Goal: Task Accomplishment & Management: Use online tool/utility

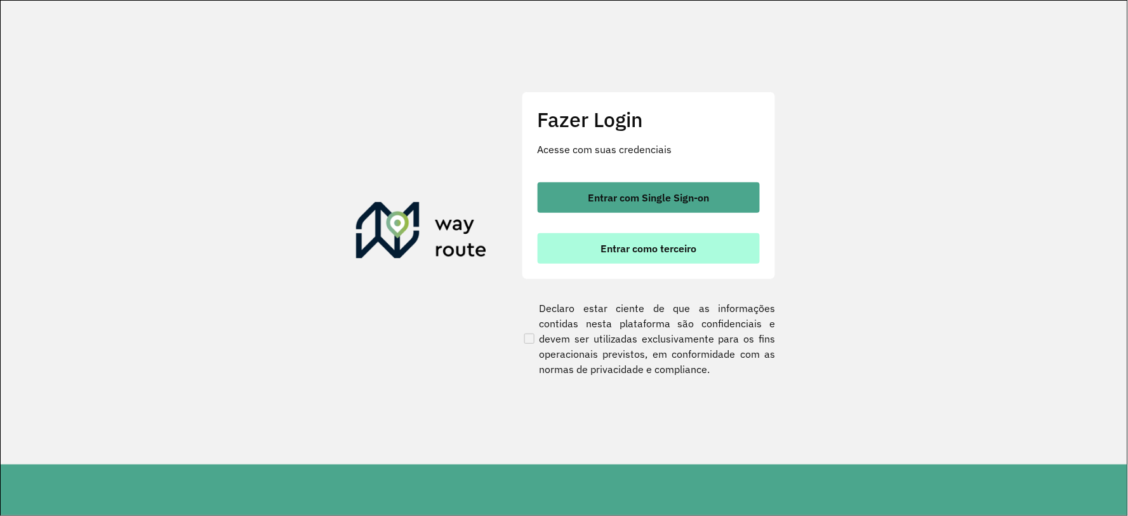
click at [615, 250] on span "Entrar como terceiro" at bounding box center [649, 248] width 96 height 10
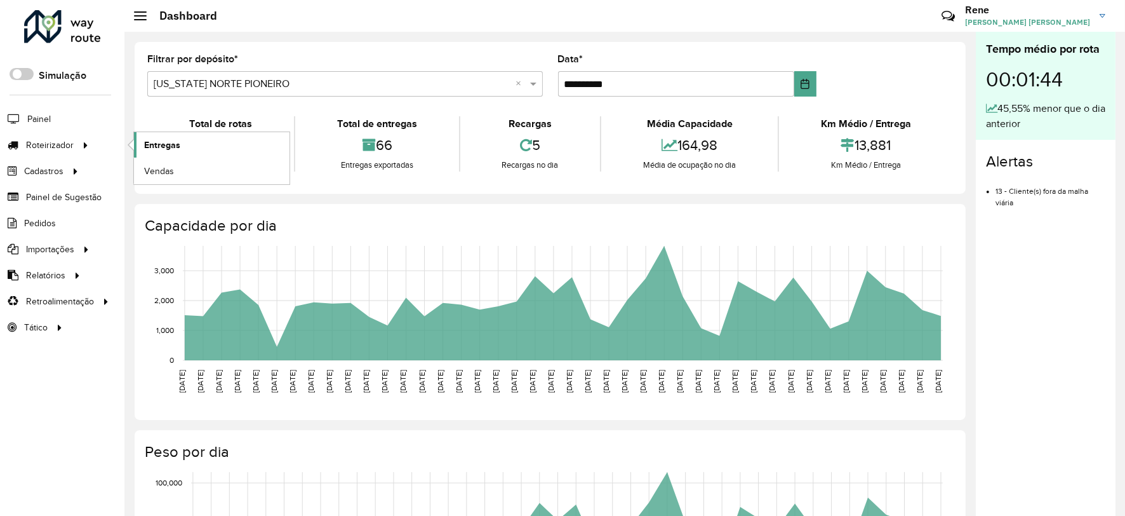
click at [168, 145] on span "Entregas" at bounding box center [162, 144] width 36 height 13
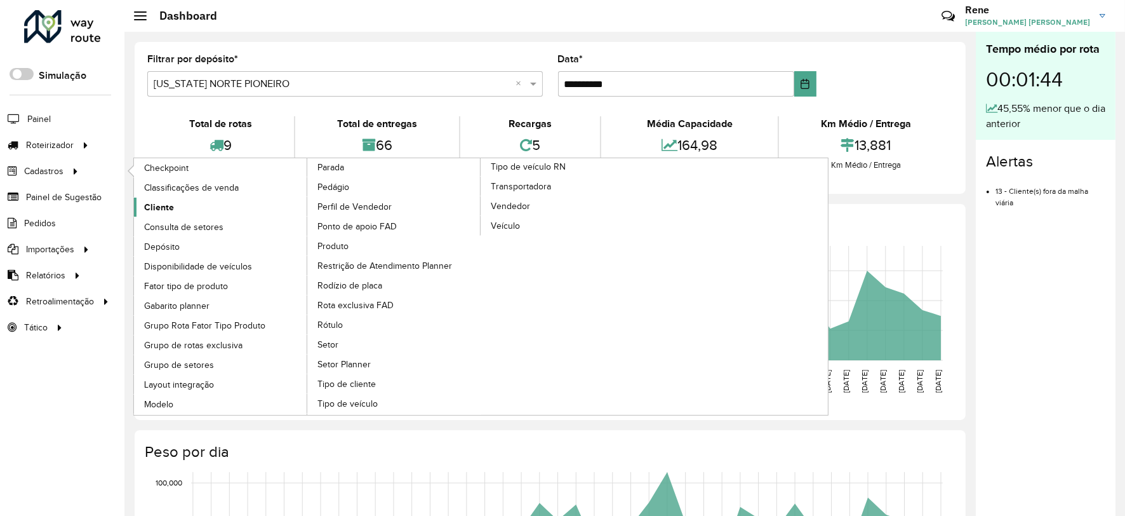
click at [172, 210] on span "Cliente" at bounding box center [159, 207] width 30 height 13
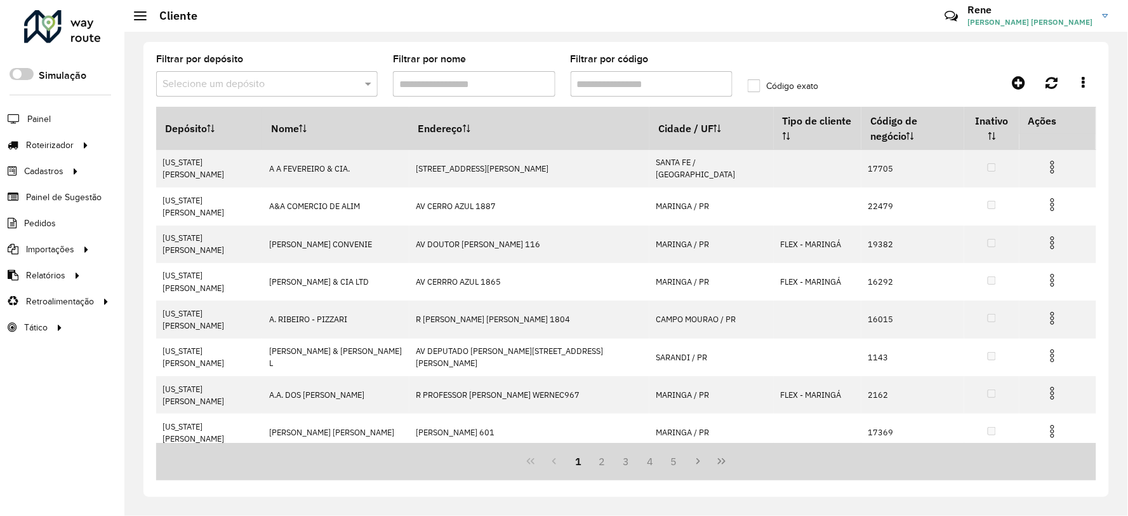
click at [330, 83] on input "text" at bounding box center [255, 84] width 184 height 15
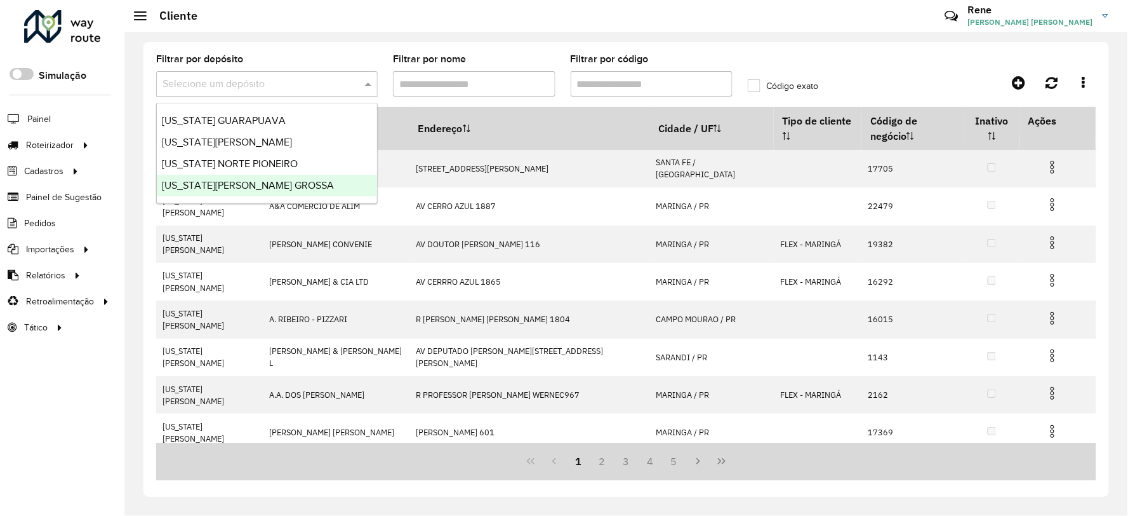
click at [263, 185] on span "[US_STATE][PERSON_NAME] GROSSA" at bounding box center [248, 185] width 172 height 11
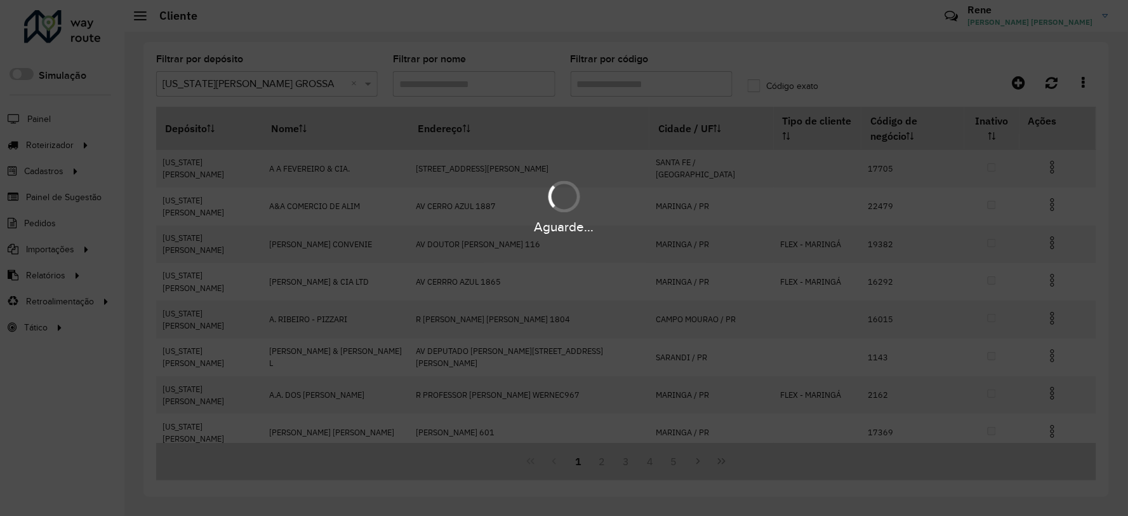
click at [613, 81] on div "Aguarde..." at bounding box center [564, 258] width 1128 height 516
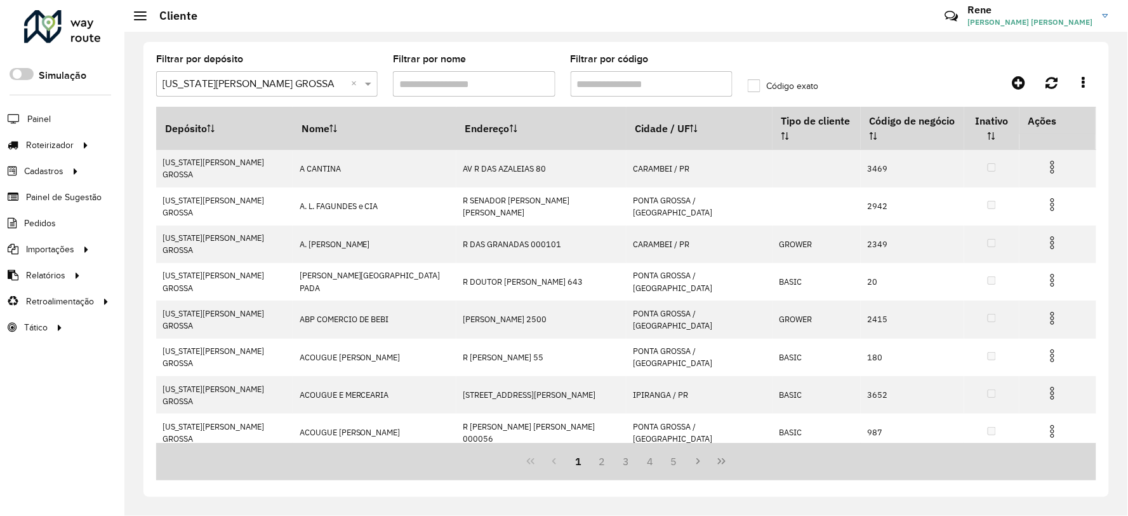
click at [613, 81] on input "Filtrar por código" at bounding box center [652, 83] width 163 height 25
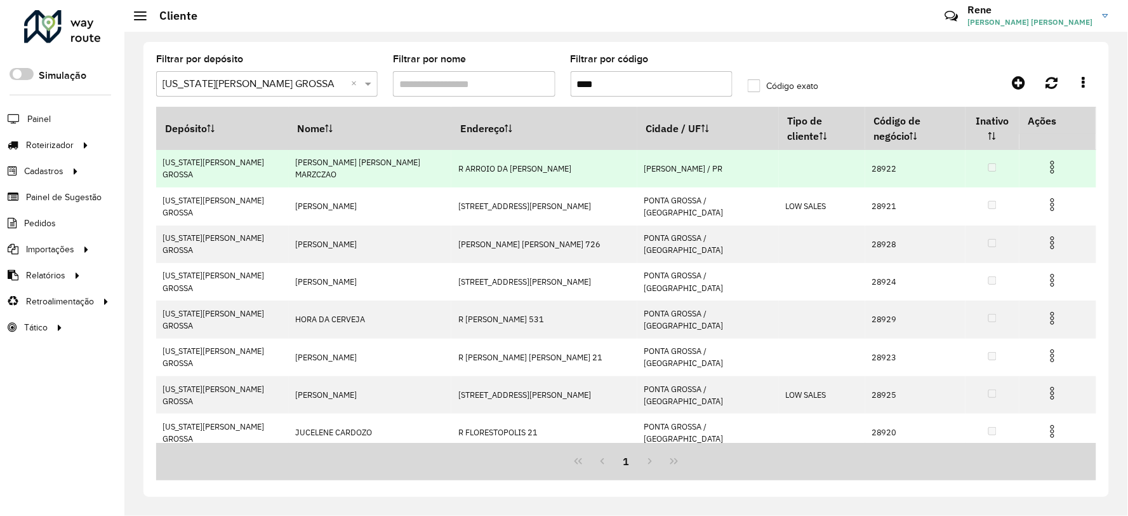
type input "****"
click at [1045, 159] on img at bounding box center [1052, 166] width 15 height 15
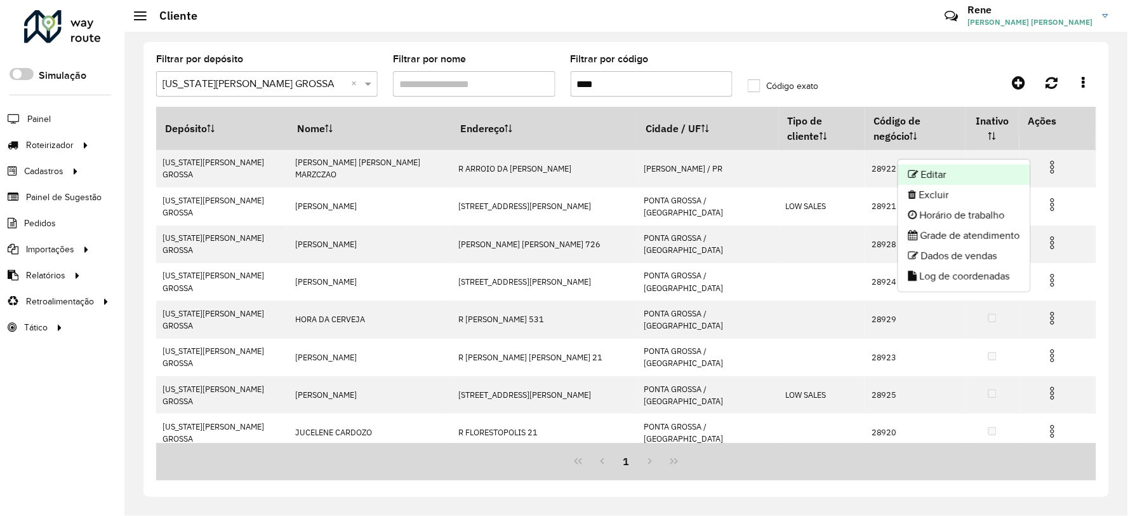
click at [942, 175] on li "Editar" at bounding box center [965, 174] width 132 height 20
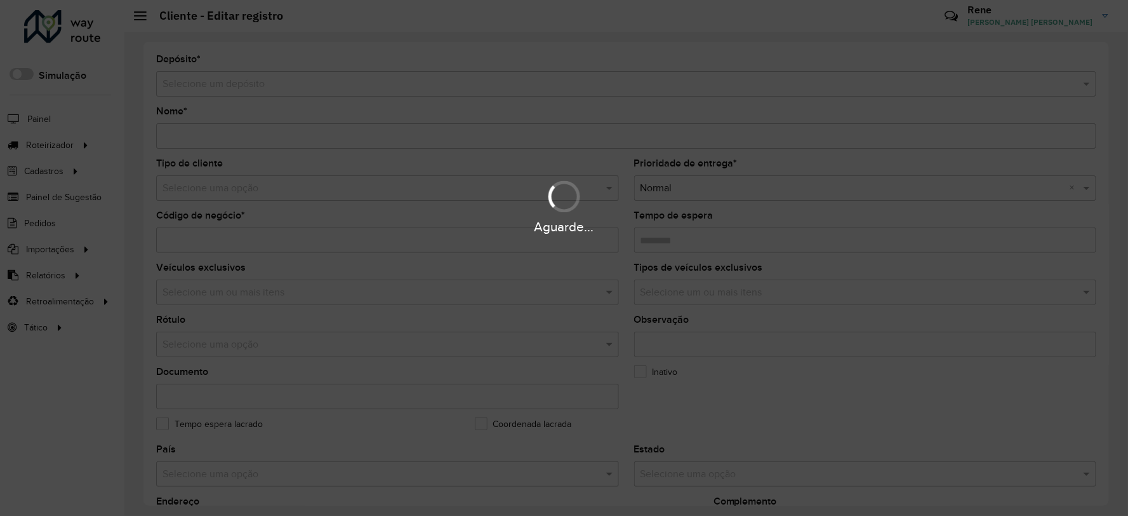
type input "**********"
type input "*****"
type input "********"
type input "**********"
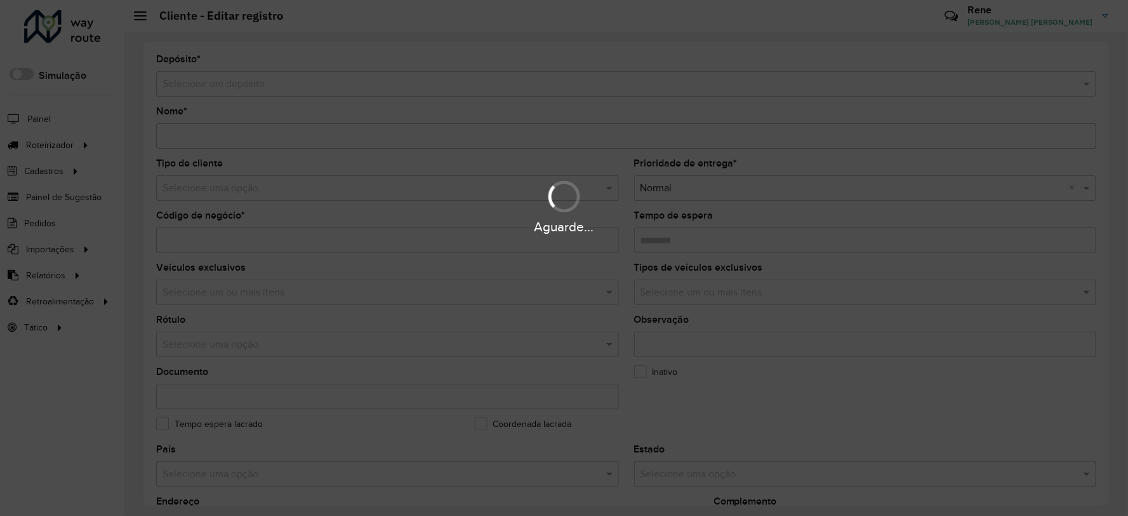
type input "********"
type input "**********"
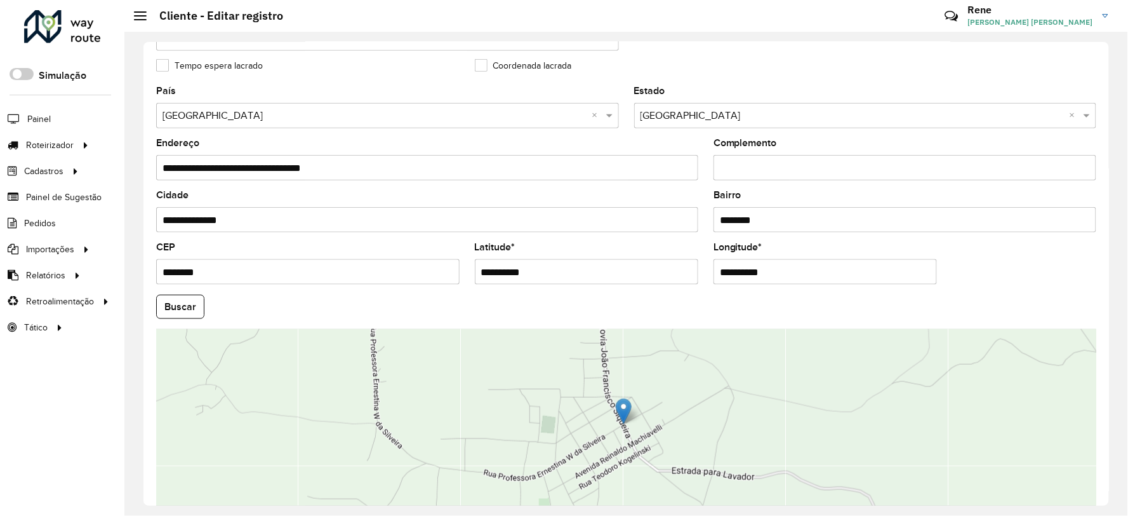
scroll to position [432, 0]
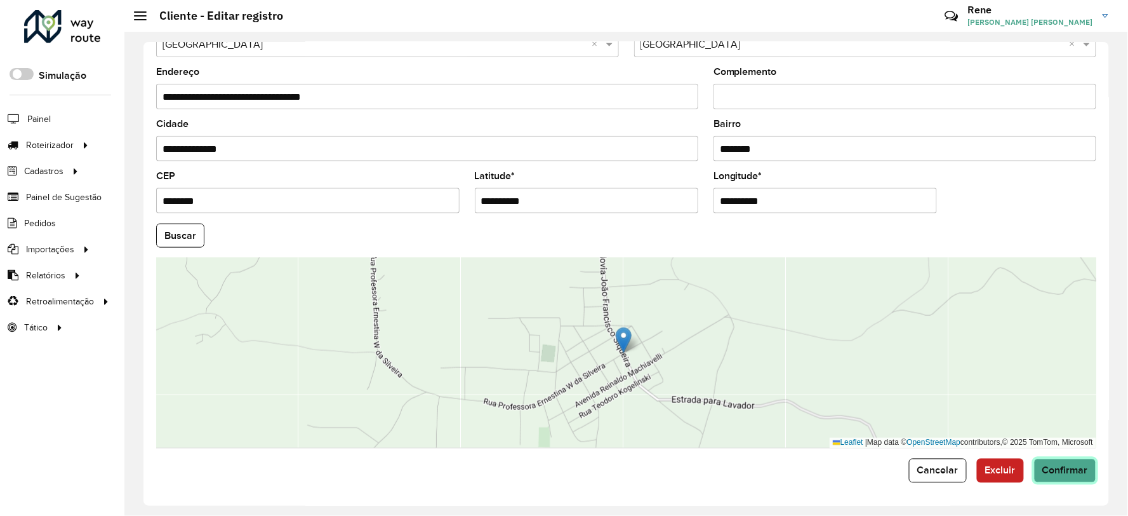
click at [1043, 470] on span "Confirmar" at bounding box center [1066, 470] width 46 height 11
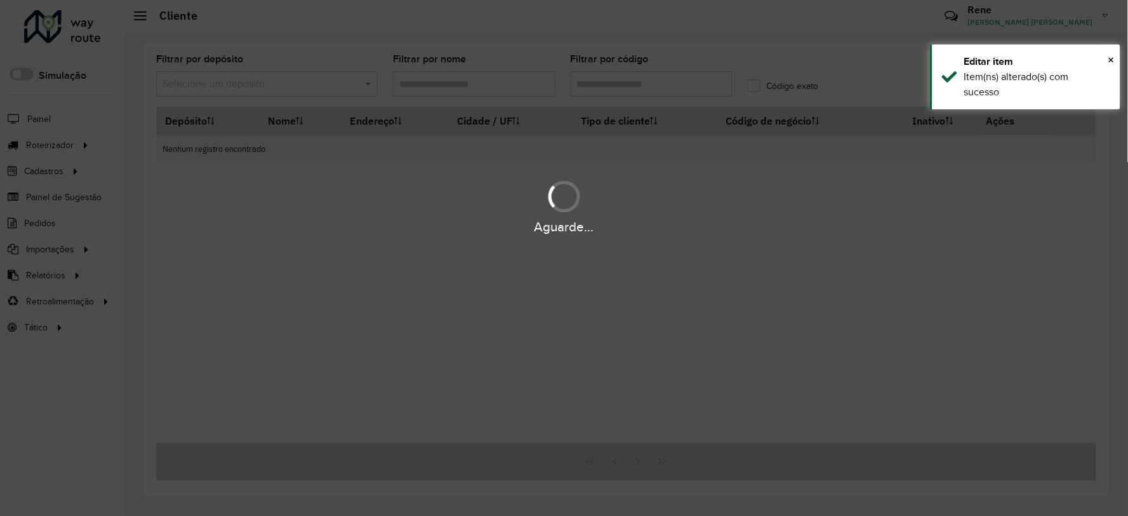
type input "****"
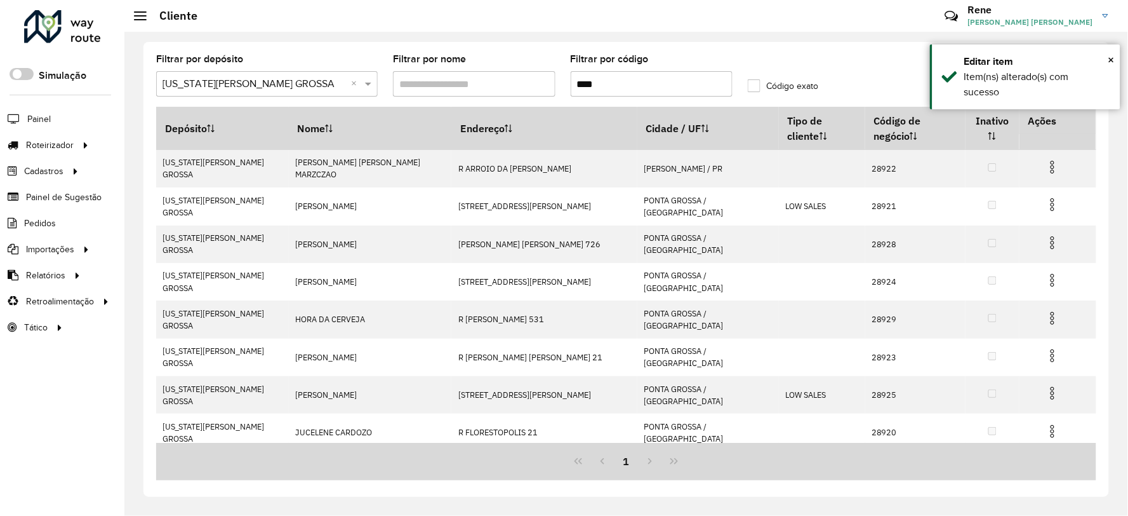
click at [756, 86] on label "Código exato" at bounding box center [783, 85] width 70 height 13
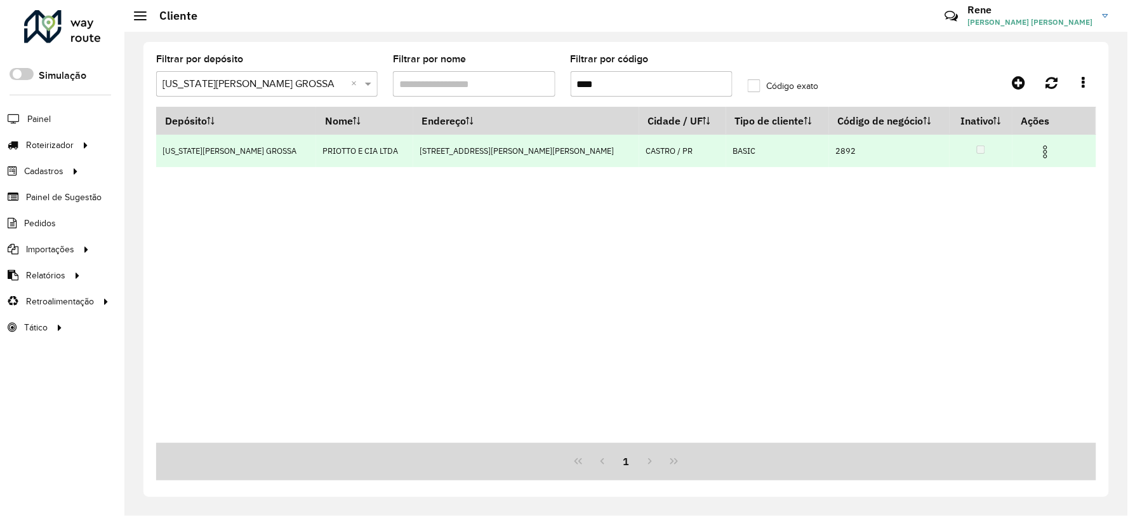
click at [1038, 154] on img at bounding box center [1045, 151] width 15 height 15
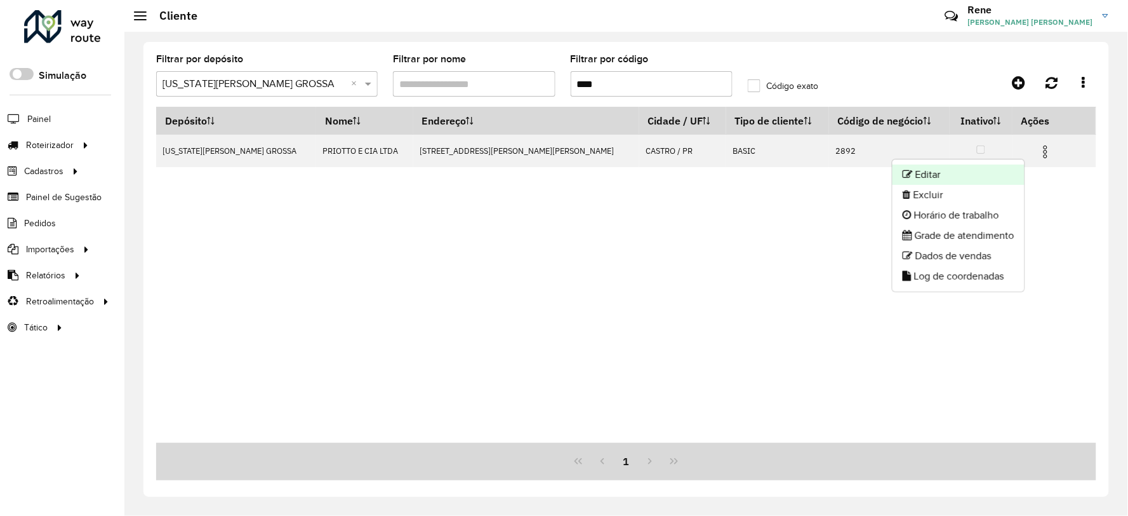
click at [930, 178] on li "Editar" at bounding box center [959, 174] width 132 height 20
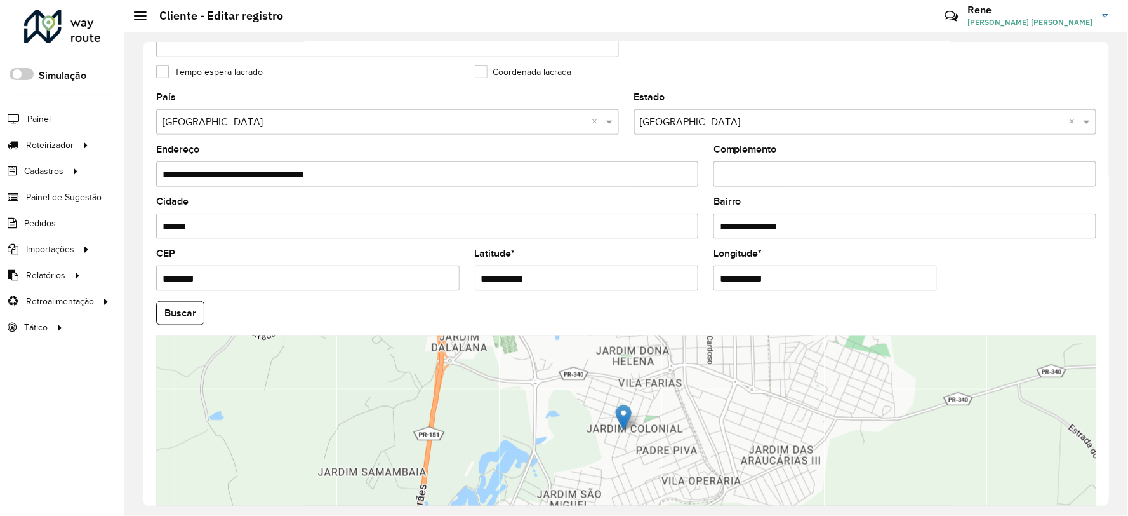
scroll to position [432, 0]
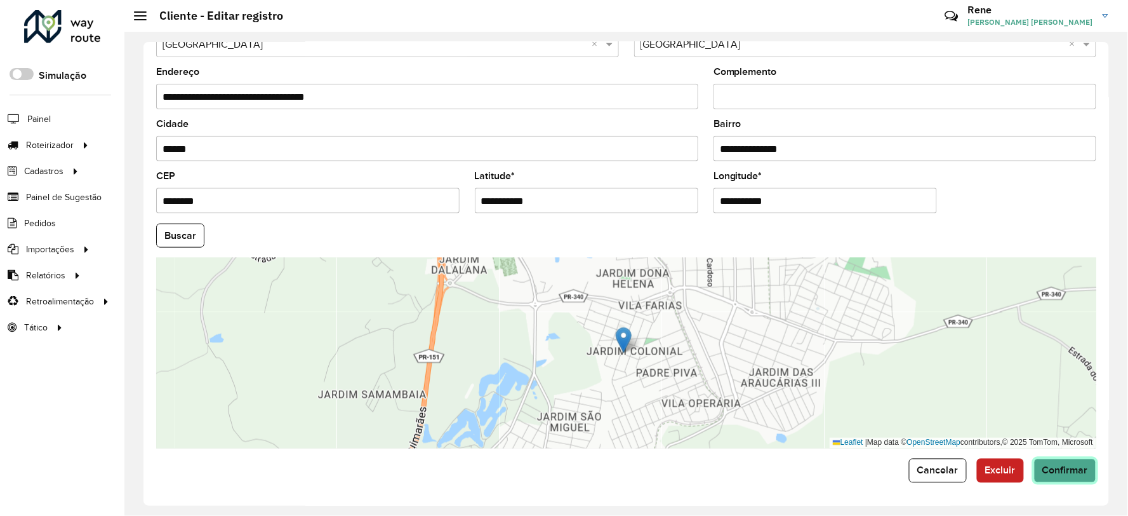
click at [1075, 471] on span "Confirmar" at bounding box center [1066, 470] width 46 height 11
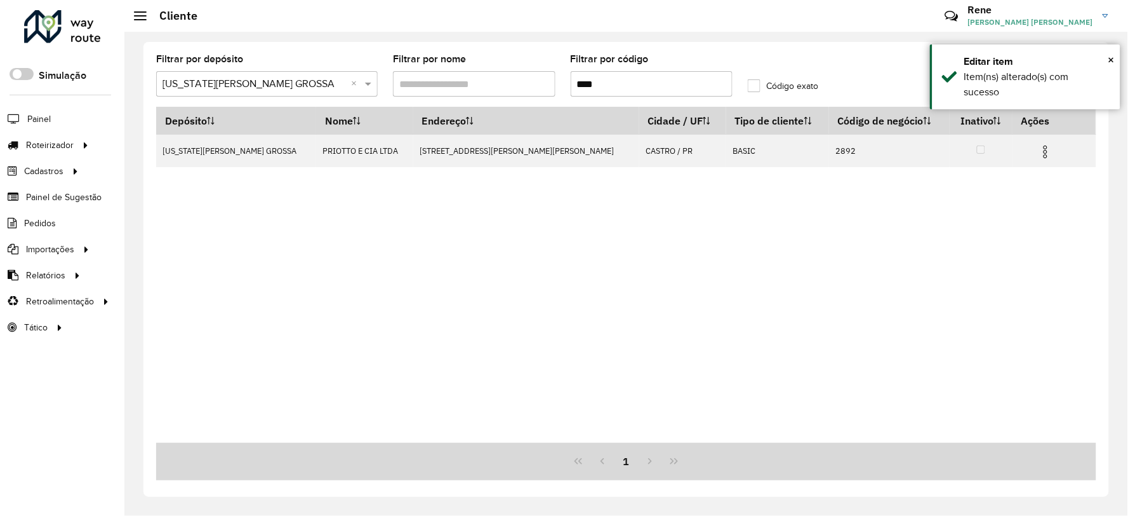
drag, startPoint x: 637, startPoint y: 84, endPoint x: 545, endPoint y: 94, distance: 92.6
click at [545, 94] on formly-group "Filtrar por depósito Selecione um depósito × VIRGINIA PONTA GROSSA × Filtrar po…" at bounding box center [504, 81] width 711 height 52
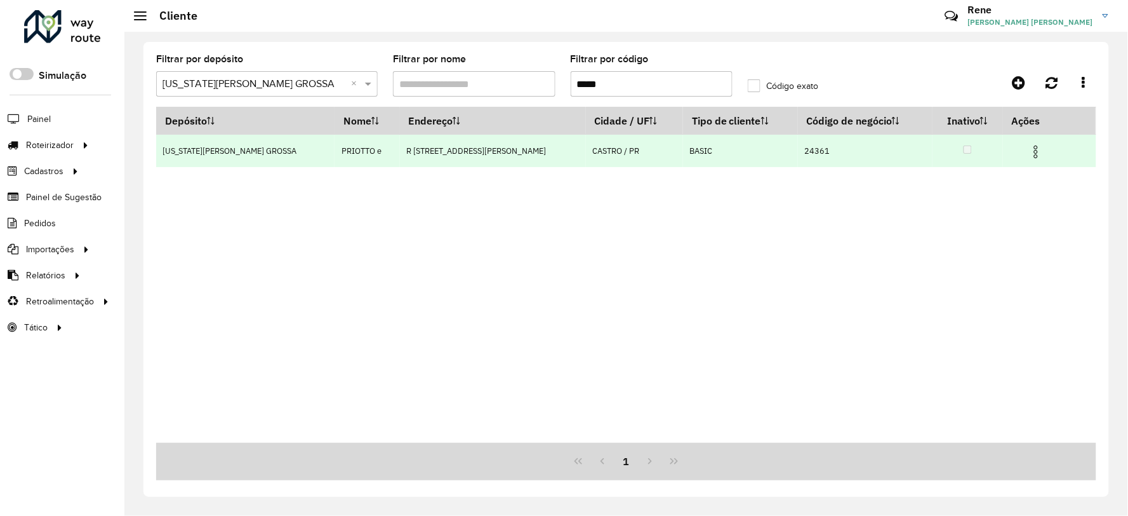
type input "*****"
click at [1035, 149] on img at bounding box center [1036, 151] width 15 height 15
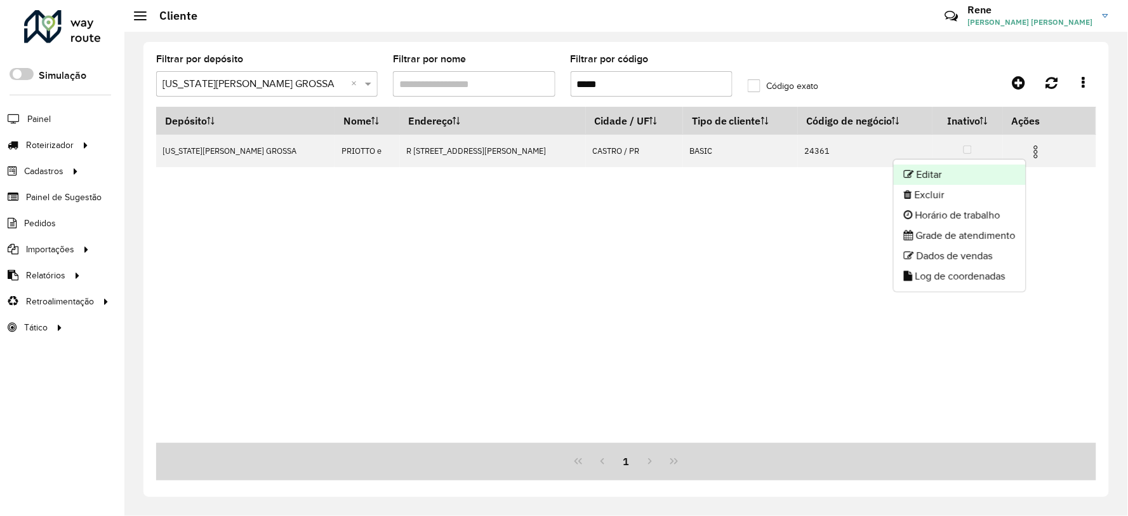
click at [928, 174] on li "Editar" at bounding box center [960, 174] width 132 height 20
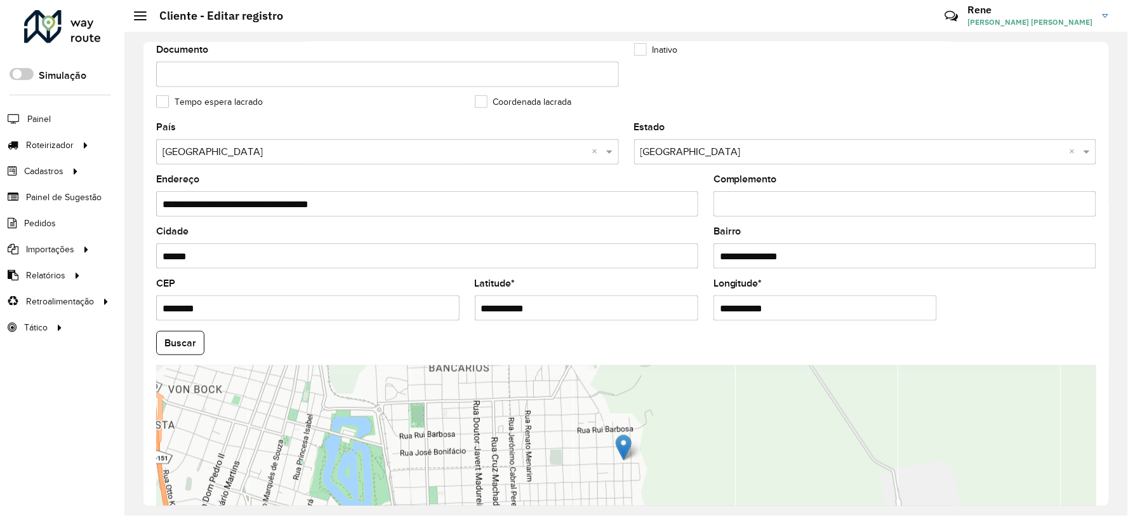
scroll to position [432, 0]
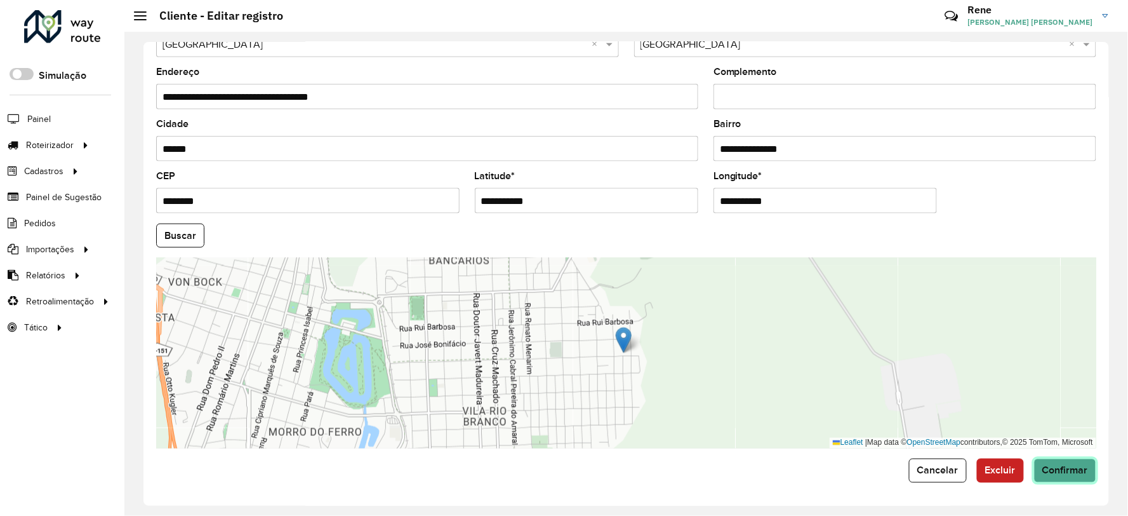
click at [1071, 468] on span "Confirmar" at bounding box center [1066, 470] width 46 height 11
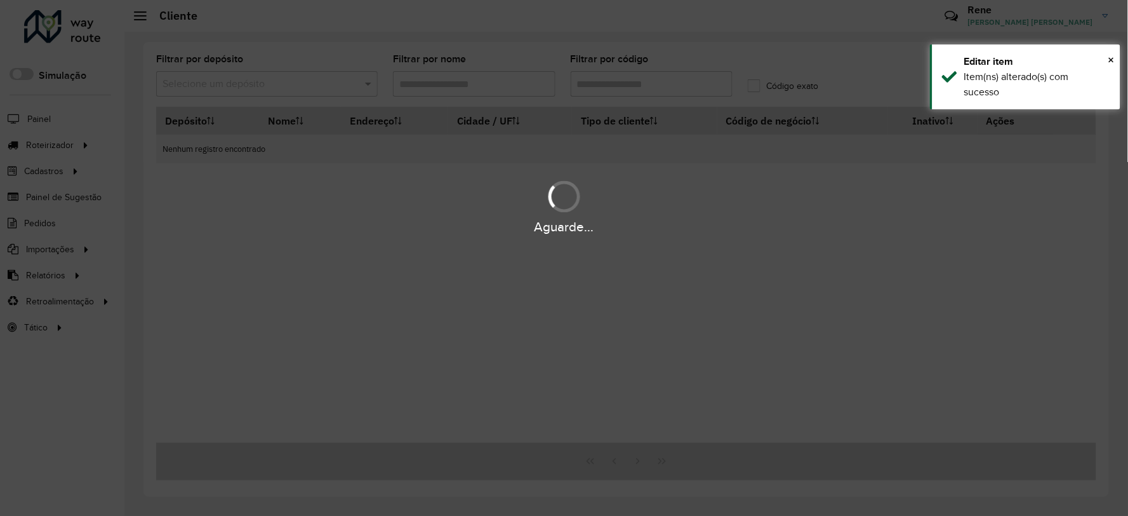
type input "*****"
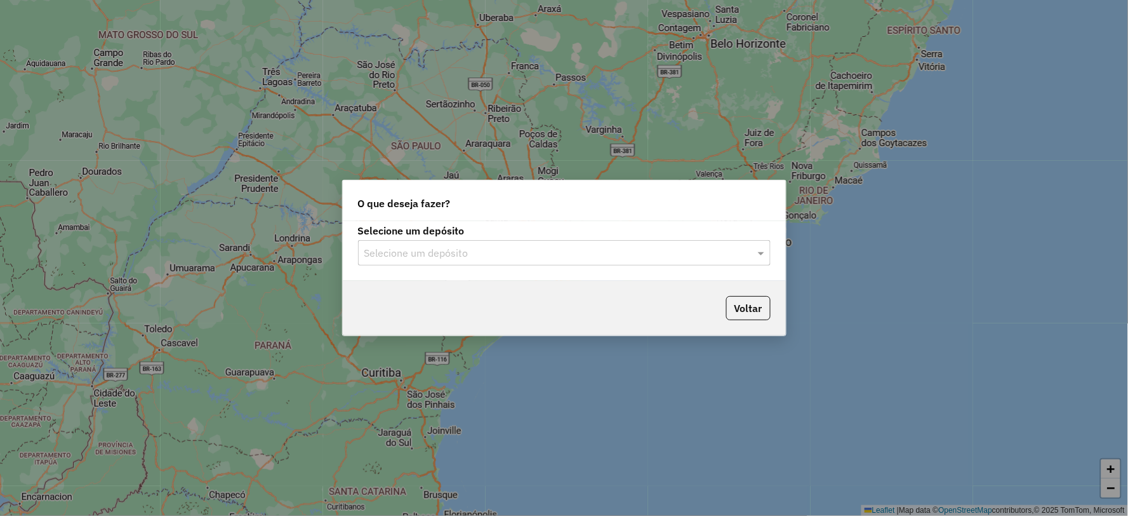
click at [551, 259] on input "text" at bounding box center [551, 253] width 375 height 15
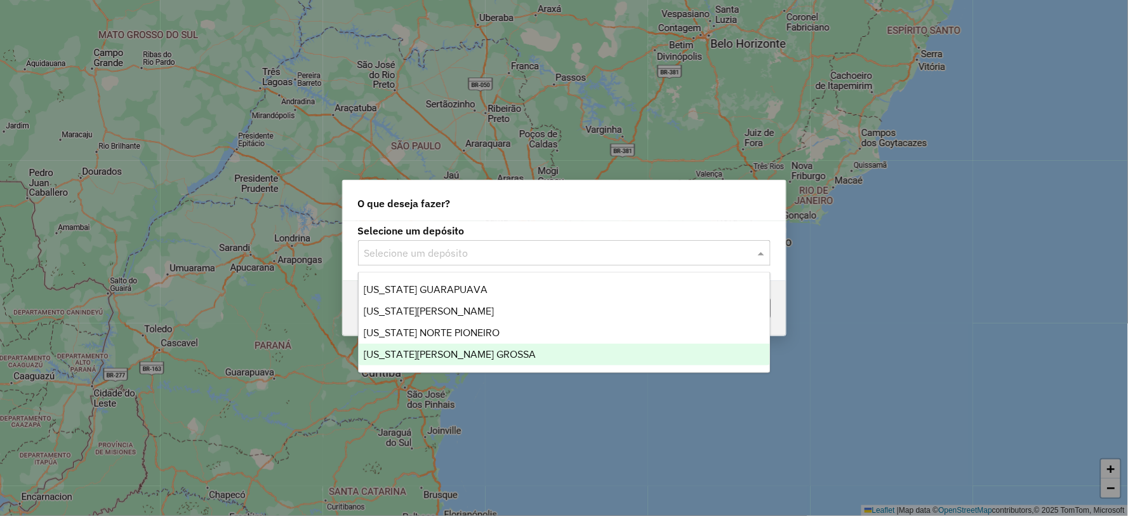
click at [471, 357] on span "[US_STATE][PERSON_NAME] GROSSA" at bounding box center [450, 354] width 172 height 11
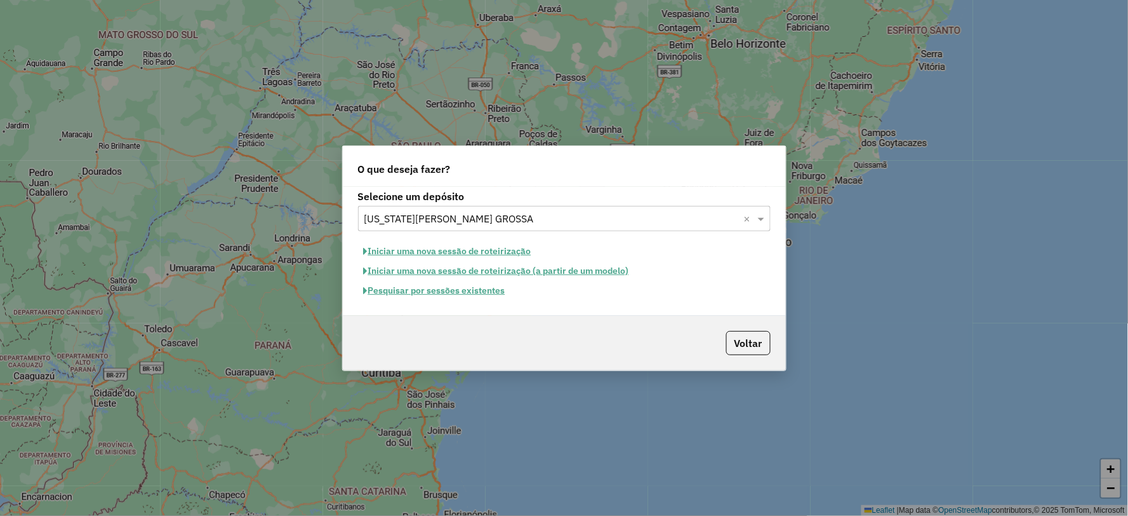
click at [457, 290] on button "Pesquisar por sessões existentes" at bounding box center [434, 291] width 153 height 20
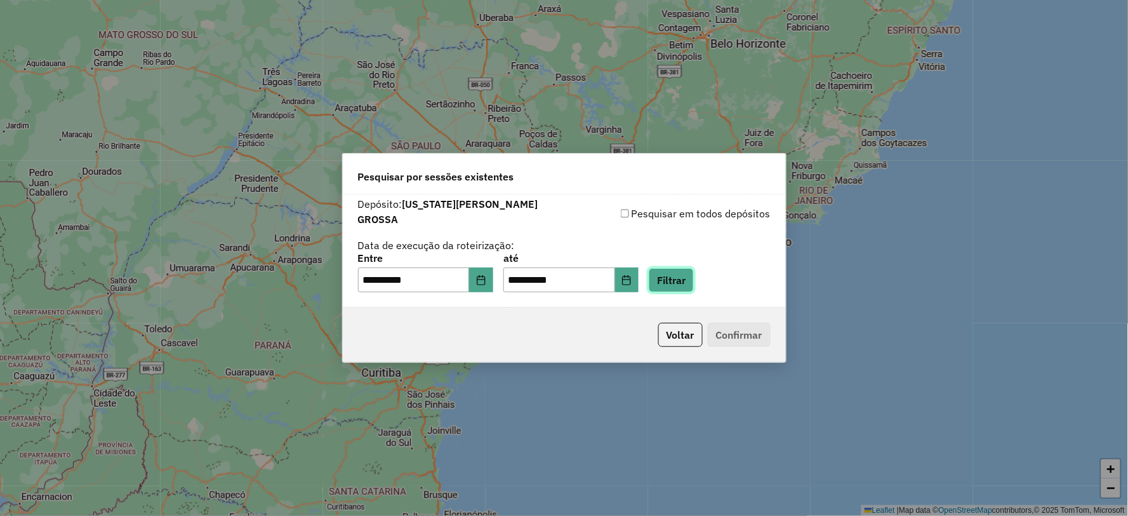
click at [694, 274] on button "Filtrar" at bounding box center [671, 280] width 45 height 24
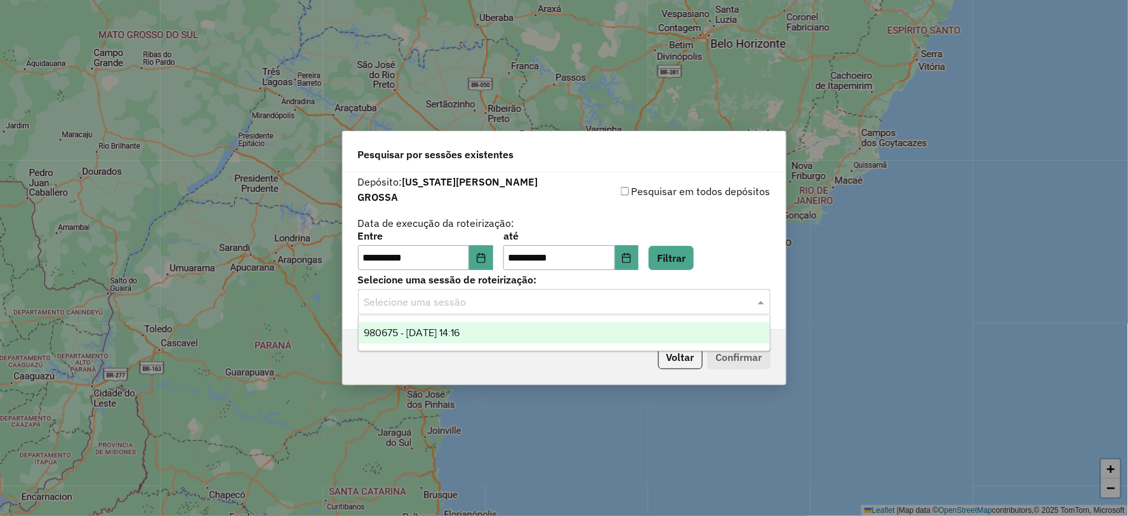
click at [601, 305] on div "Selecione uma sessão" at bounding box center [564, 301] width 413 height 25
click at [530, 335] on div "980675 - 18/08/2025 14:16" at bounding box center [564, 333] width 411 height 22
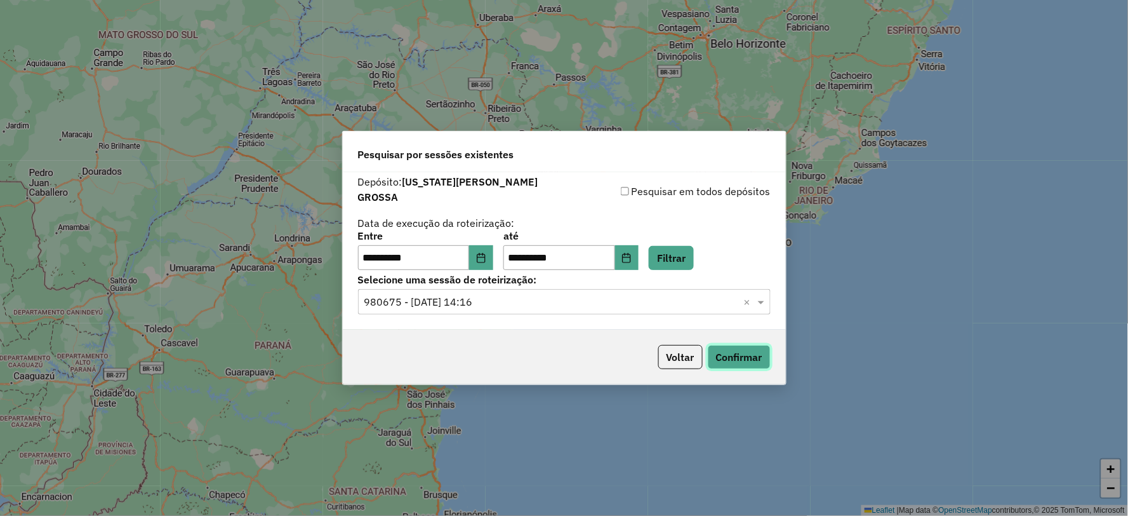
click at [734, 350] on button "Confirmar" at bounding box center [739, 357] width 63 height 24
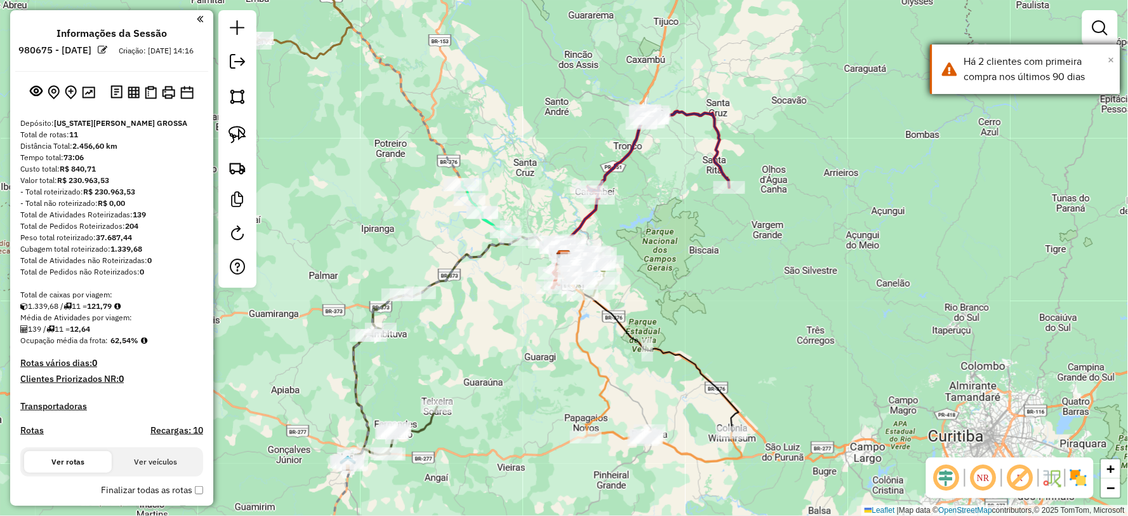
click at [1111, 56] on span "×" at bounding box center [1112, 60] width 6 height 14
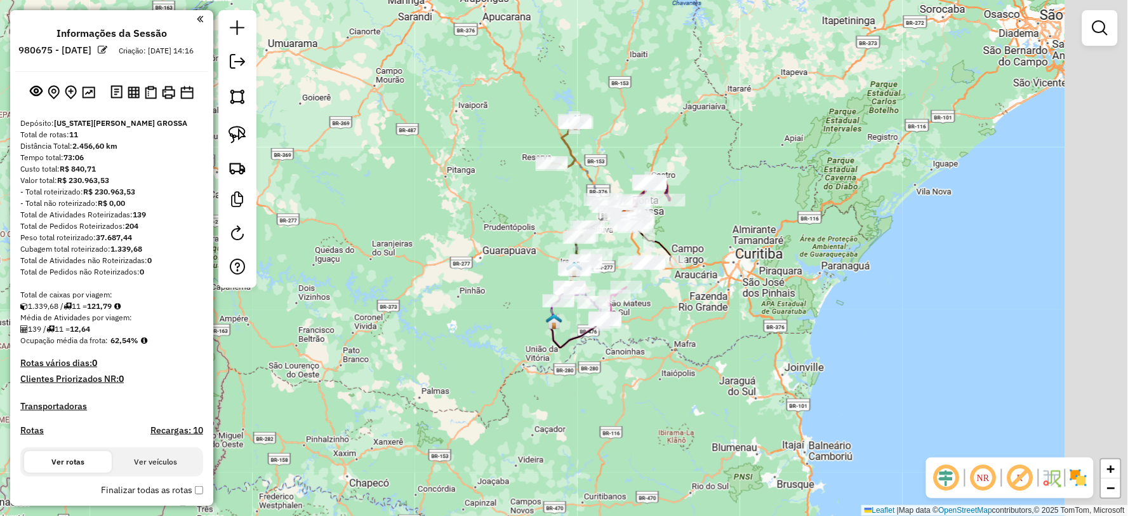
drag, startPoint x: 867, startPoint y: 171, endPoint x: 733, endPoint y: 177, distance: 134.1
click at [744, 177] on div "Janela de atendimento Grade de atendimento Capacidade Transportadoras Veículos …" at bounding box center [564, 258] width 1128 height 516
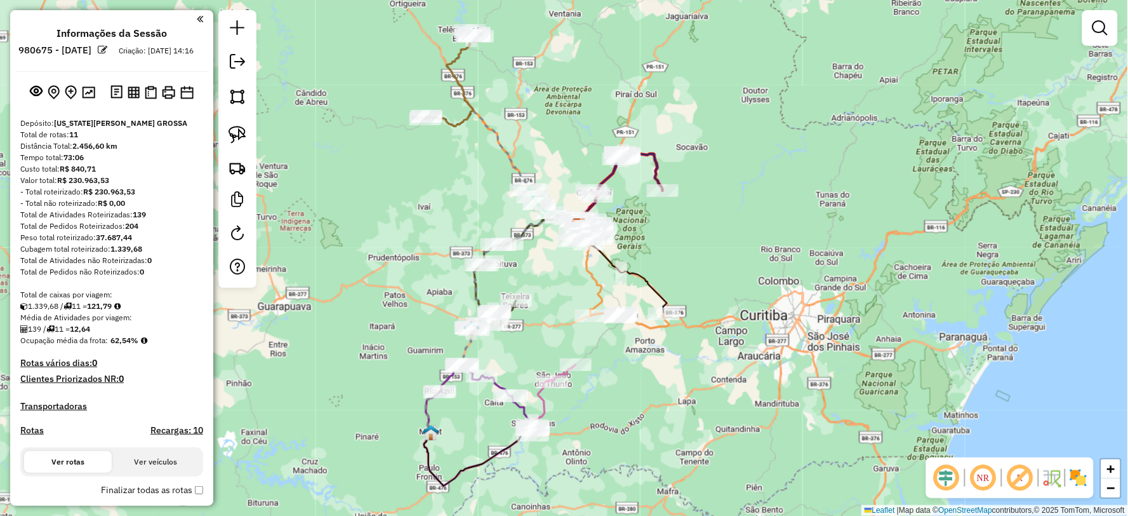
click at [841, 208] on div "Janela de atendimento Grade de atendimento Capacidade Transportadoras Veículos …" at bounding box center [564, 258] width 1128 height 516
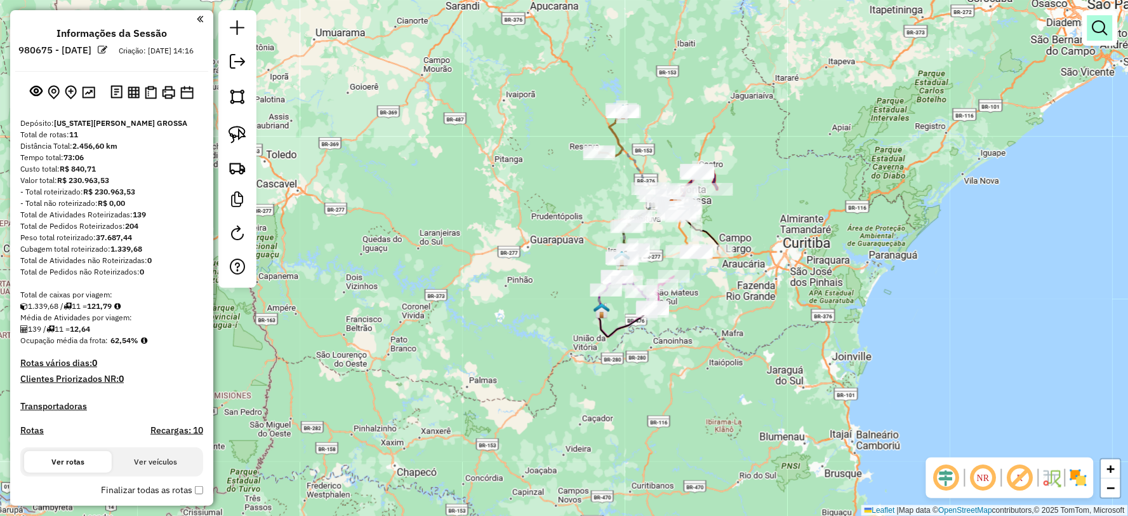
click at [1106, 28] on em at bounding box center [1100, 27] width 15 height 15
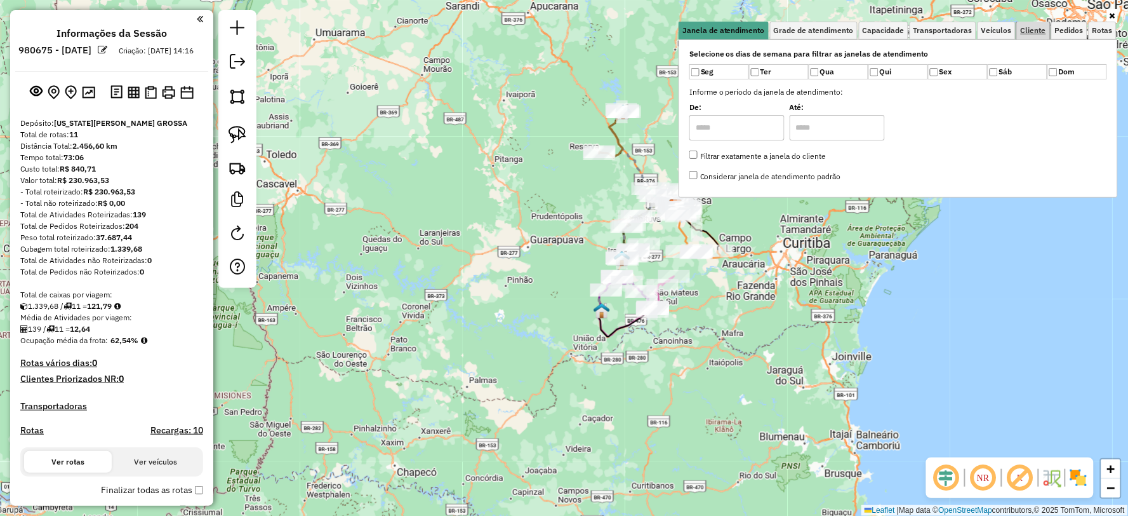
click at [1038, 27] on span "Cliente" at bounding box center [1033, 31] width 25 height 8
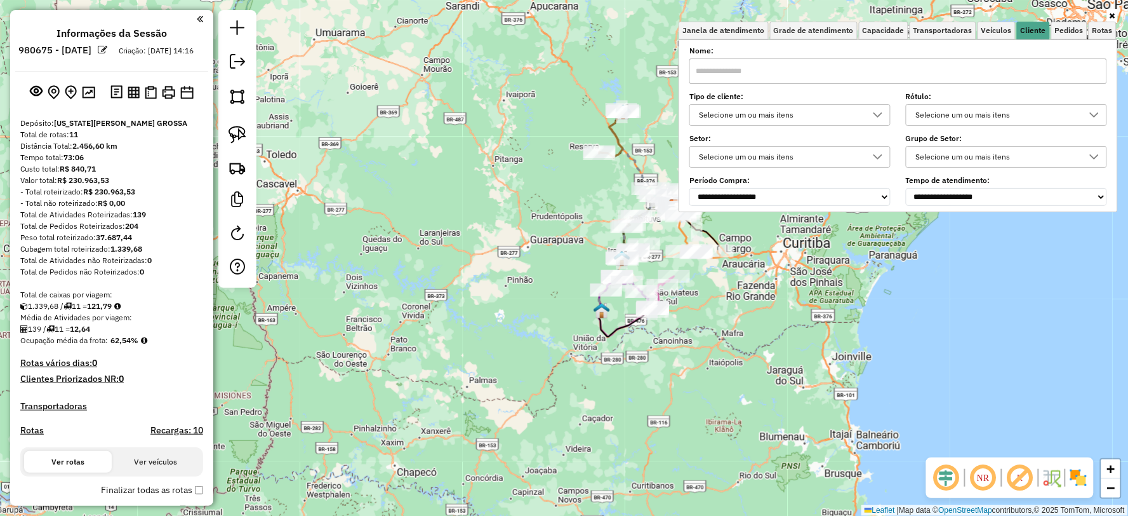
click at [1002, 114] on div "Selecione um ou mais itens" at bounding box center [997, 115] width 171 height 20
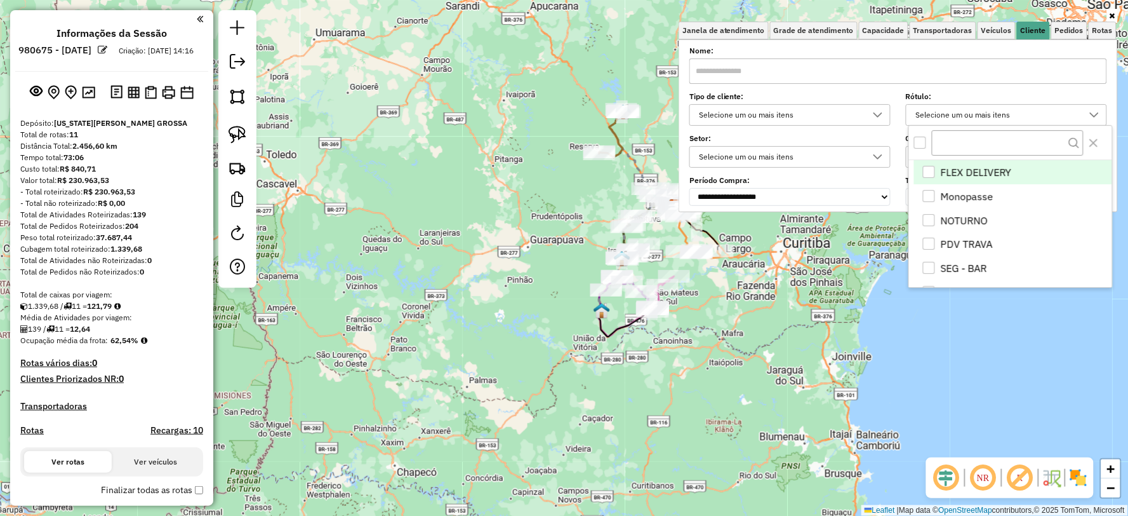
scroll to position [7, 43]
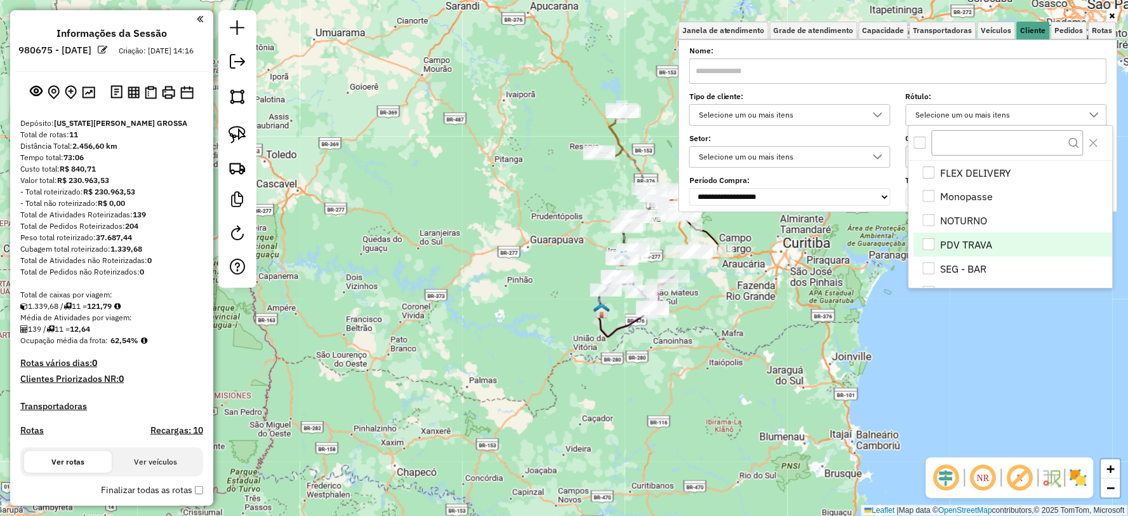
click at [961, 243] on li "PDV TRAVA" at bounding box center [1013, 244] width 198 height 24
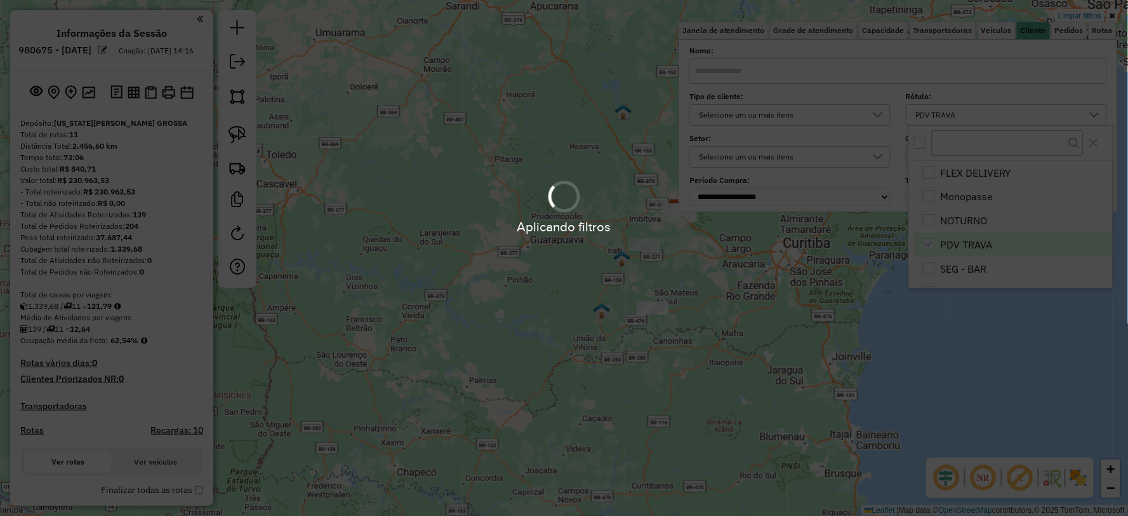
click at [737, 324] on div "Limpar filtros Janela de atendimento Grade de atendimento Capacidade Transporta…" at bounding box center [564, 258] width 1128 height 516
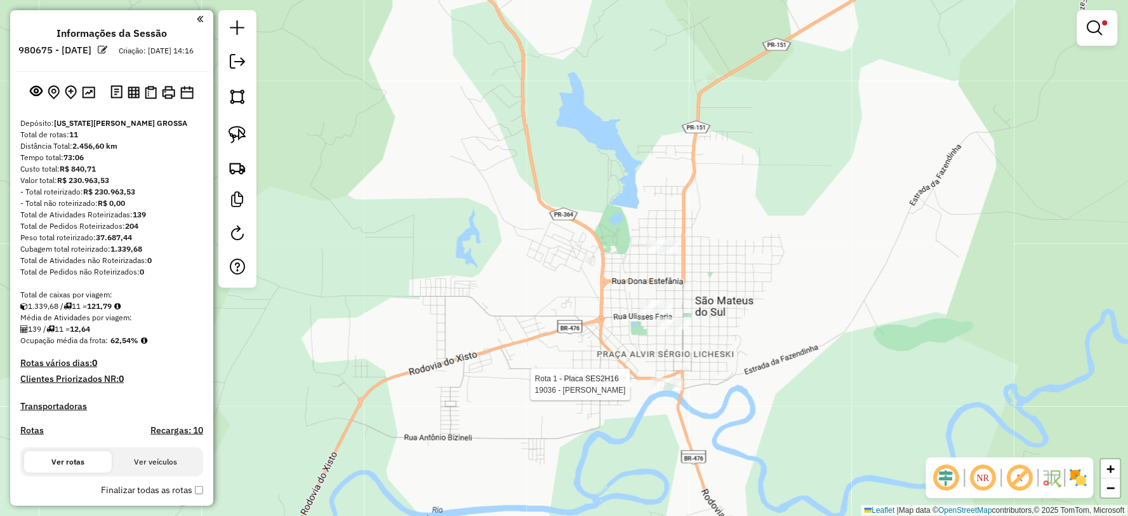
select select "**********"
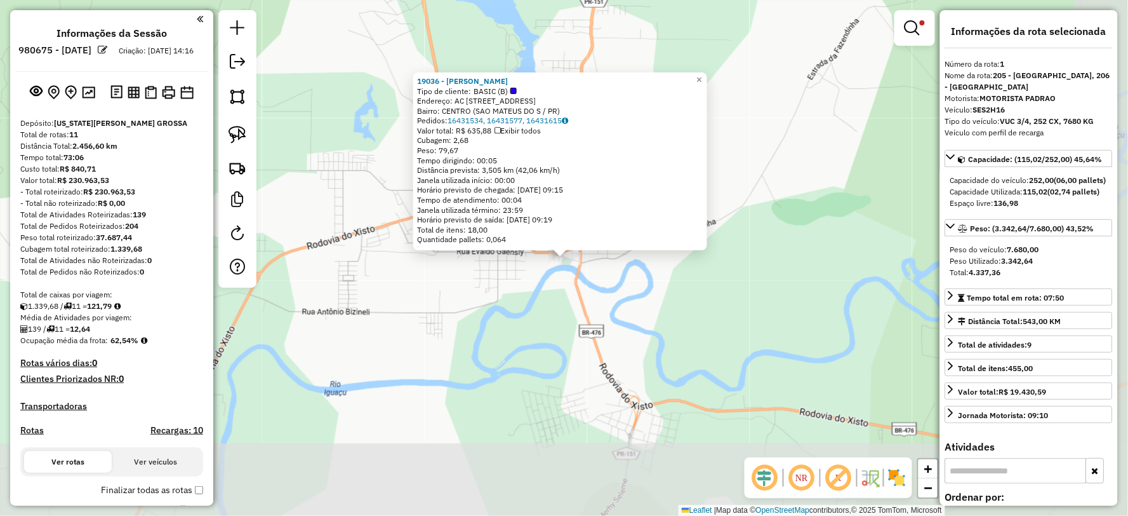
scroll to position [502, 0]
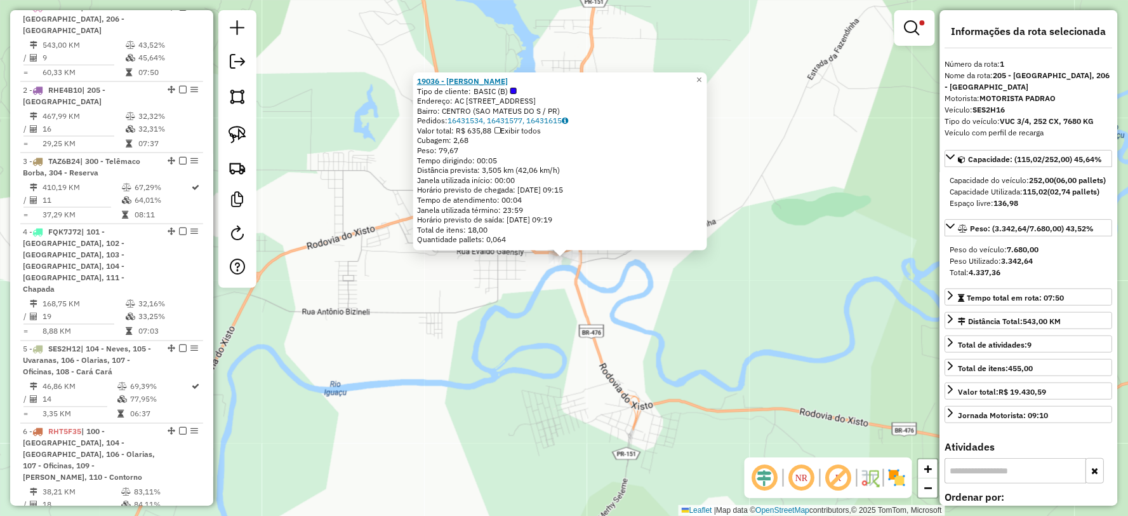
click at [508, 83] on strong "19036 - ANGELA CABRAL SAKURA" at bounding box center [462, 81] width 91 height 10
click at [702, 74] on span "×" at bounding box center [700, 79] width 6 height 11
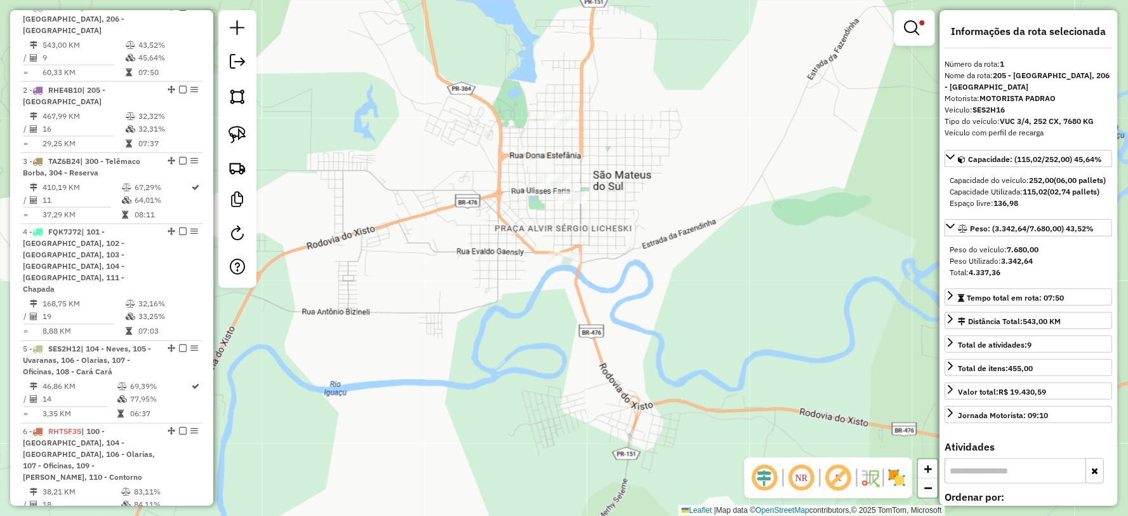
click at [548, 173] on div "Rota 2 - Placa RHE4B10 19035 - ANGELA CABRAL SAKURA Limpar filtros Janela de at…" at bounding box center [564, 258] width 1128 height 516
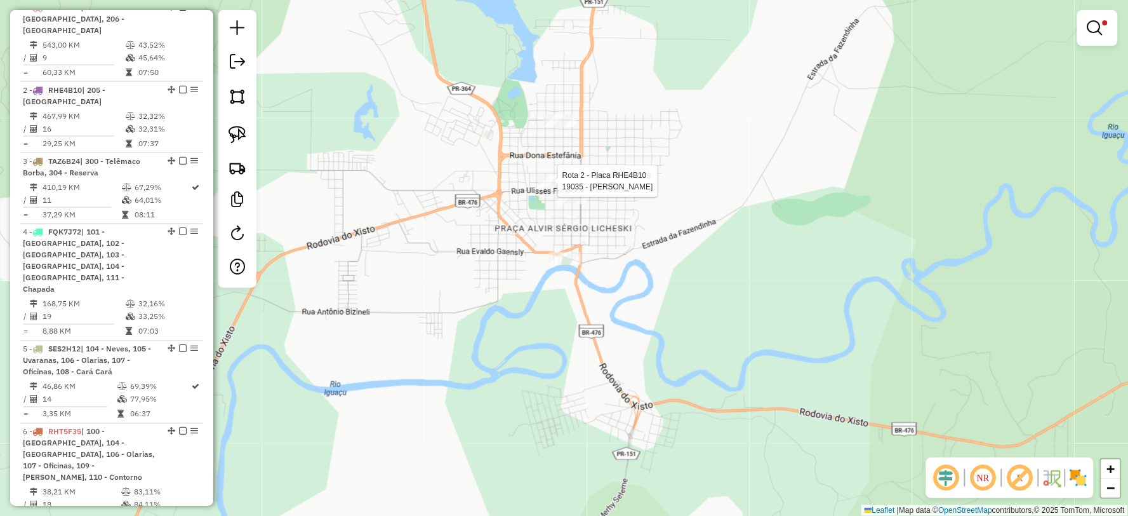
select select "**********"
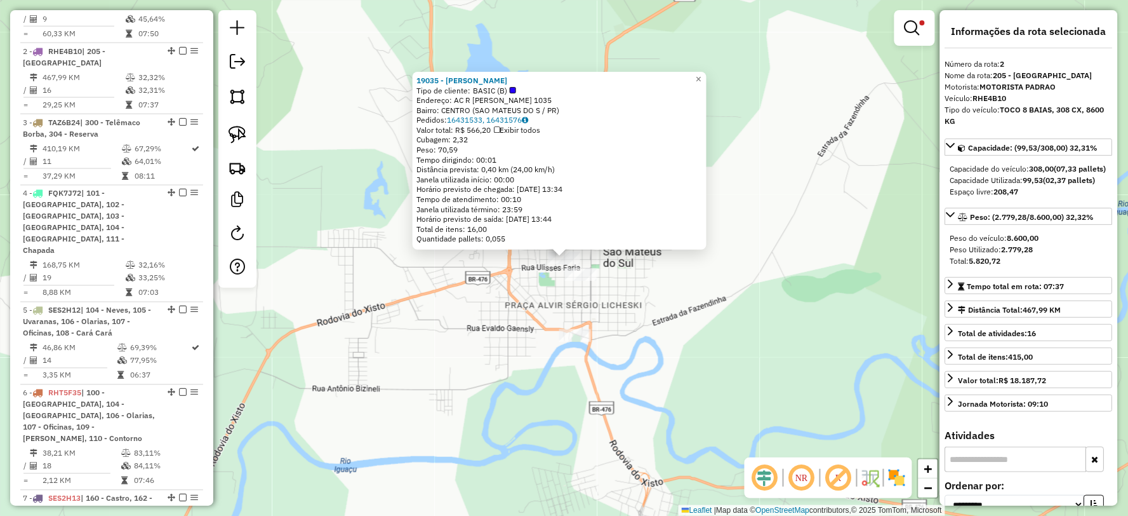
scroll to position [573, 0]
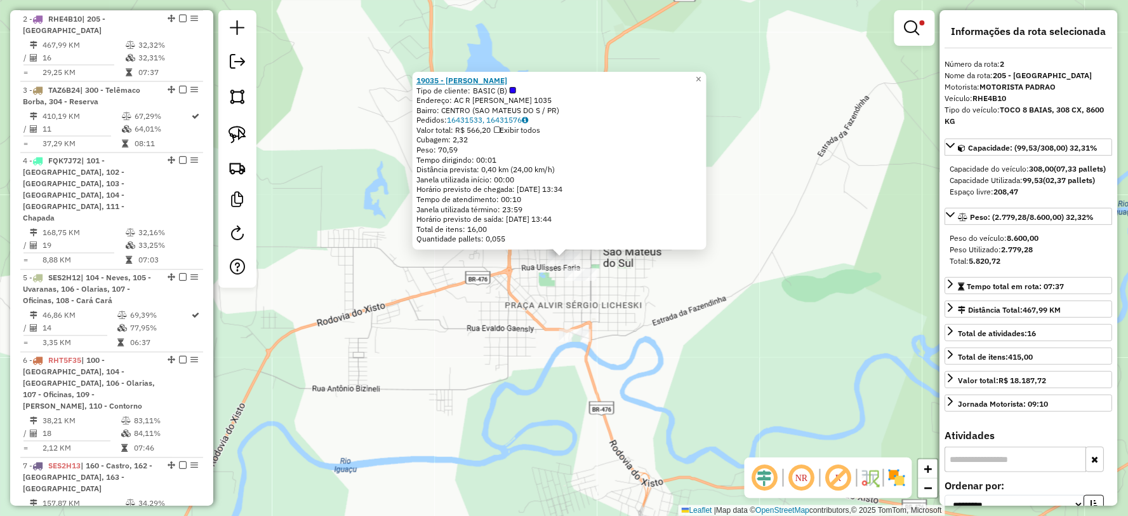
click at [502, 76] on strong "19035 - ANGELA CABRAL SAKURA" at bounding box center [462, 81] width 91 height 10
click at [702, 74] on span "×" at bounding box center [699, 79] width 6 height 11
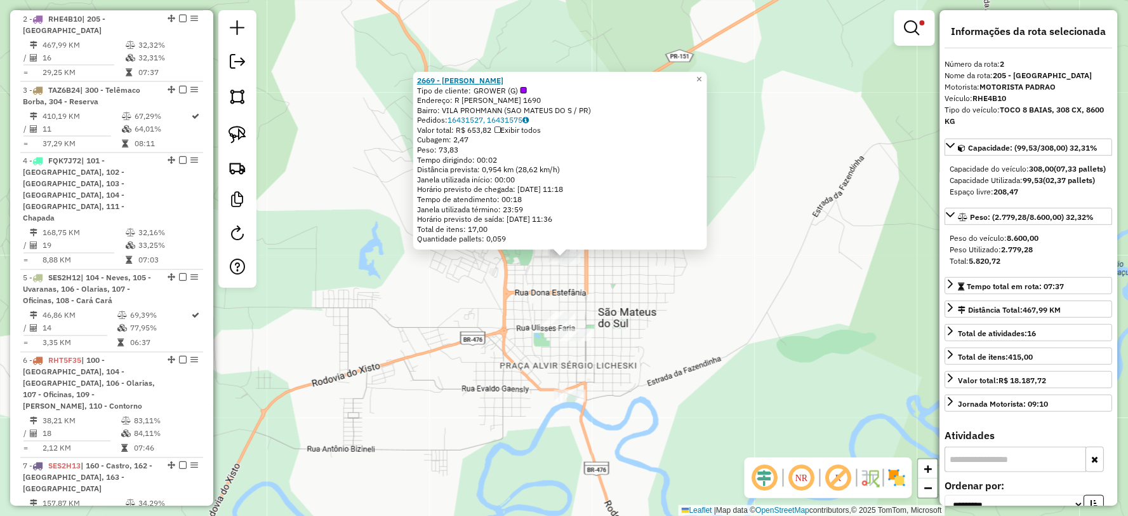
click at [504, 77] on strong "2669 - ANGELA CABRAL SAKURA" at bounding box center [460, 81] width 86 height 10
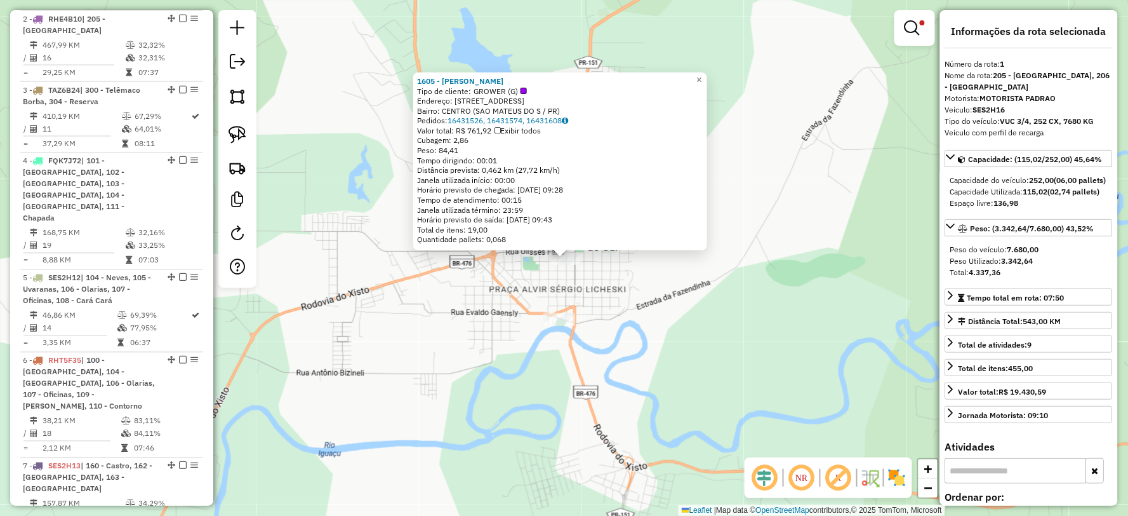
scroll to position [502, 0]
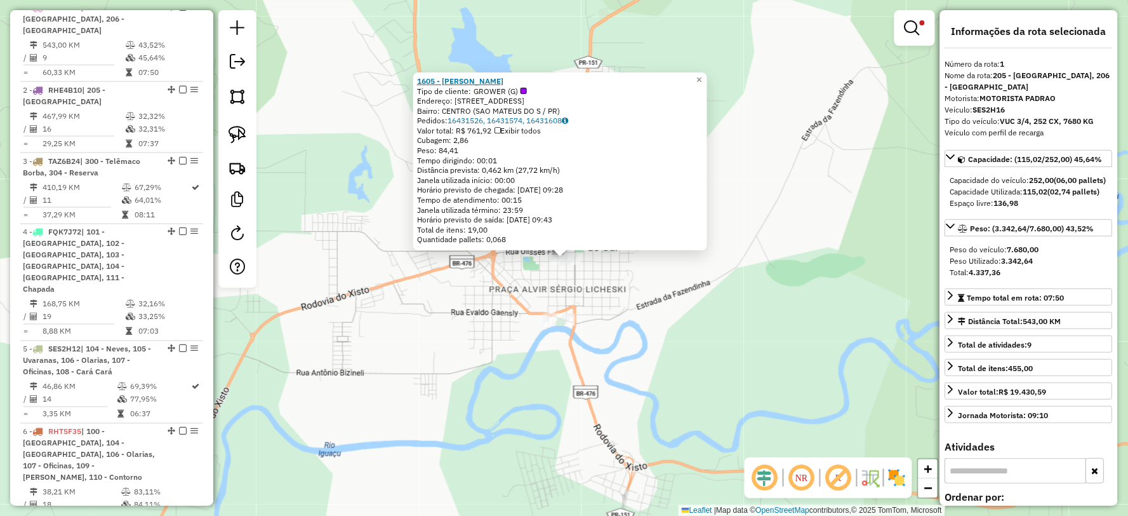
click at [485, 83] on strong "1605 - ANGELA CABRAL SAKURA" at bounding box center [460, 81] width 86 height 10
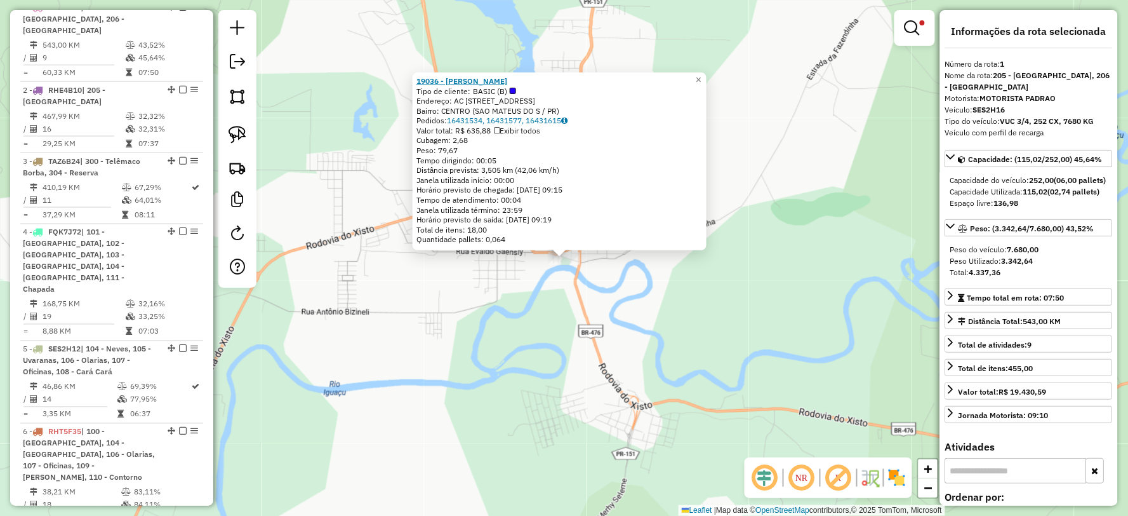
click at [507, 79] on strong "19036 - ANGELA CABRAL SAKURA" at bounding box center [462, 81] width 91 height 10
click at [750, 293] on div "19036 - ANGELA CABRAL SAKURA Tipo de cliente: BASIC (B) Endereço: AC R BARAO DO…" at bounding box center [564, 258] width 1128 height 516
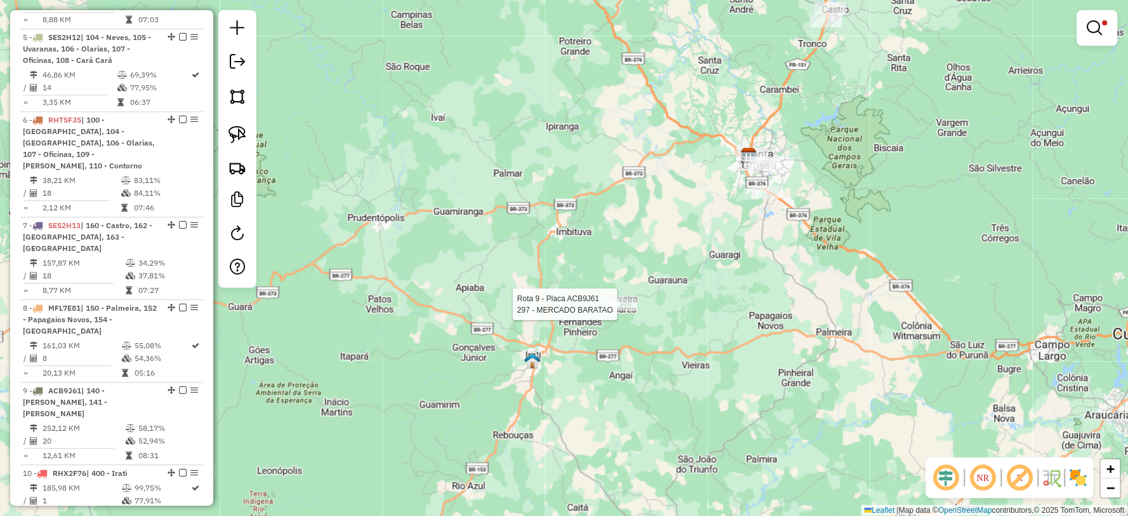
select select "**********"
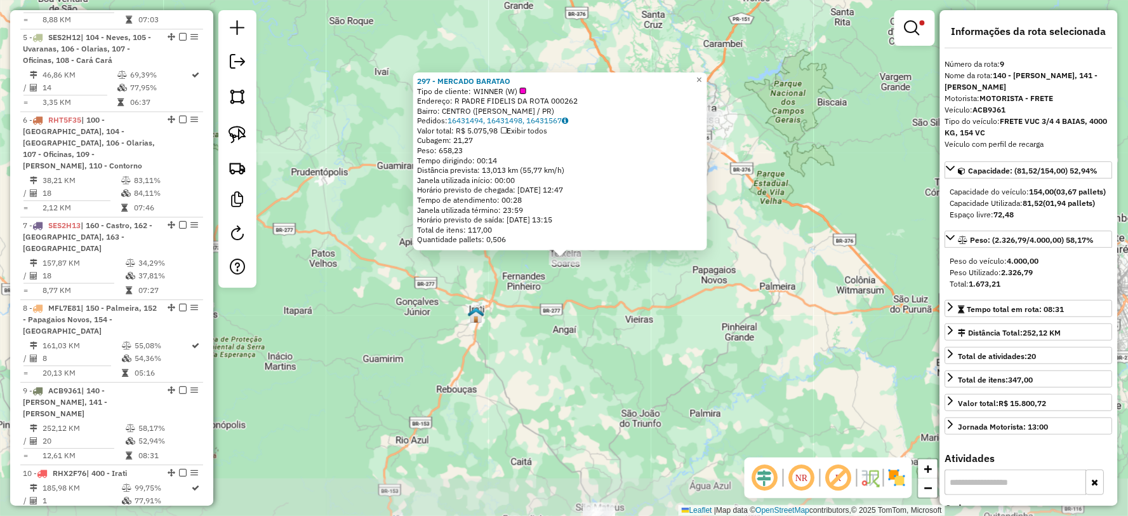
scroll to position [907, 0]
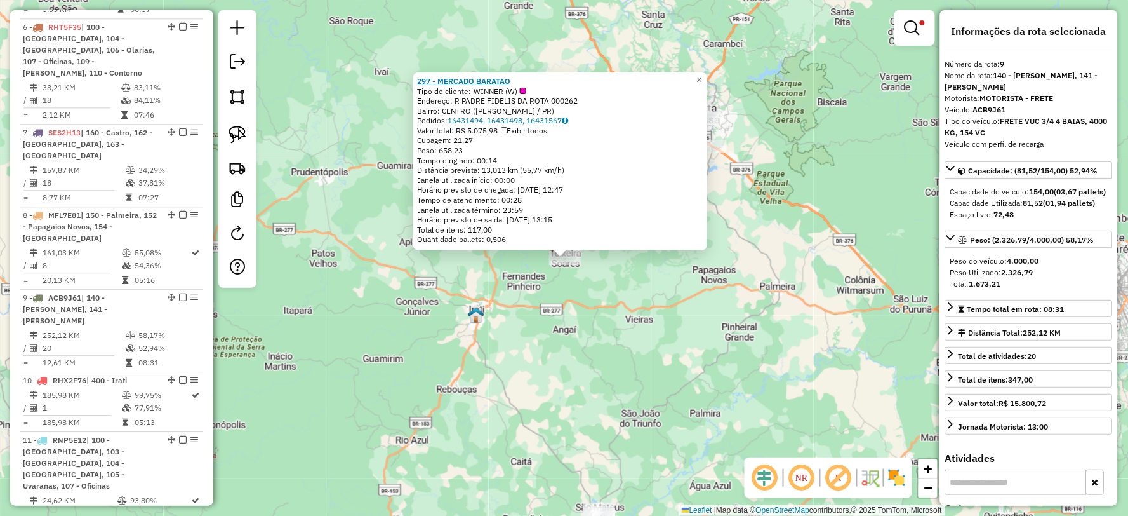
click at [487, 79] on strong "297 - MERCADO BARATAO" at bounding box center [463, 81] width 93 height 10
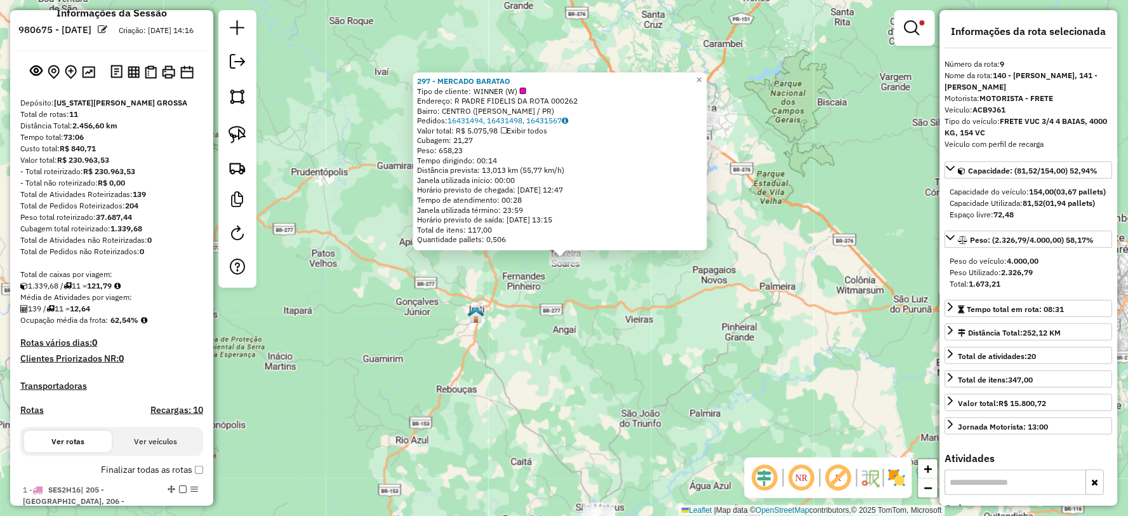
scroll to position [0, 0]
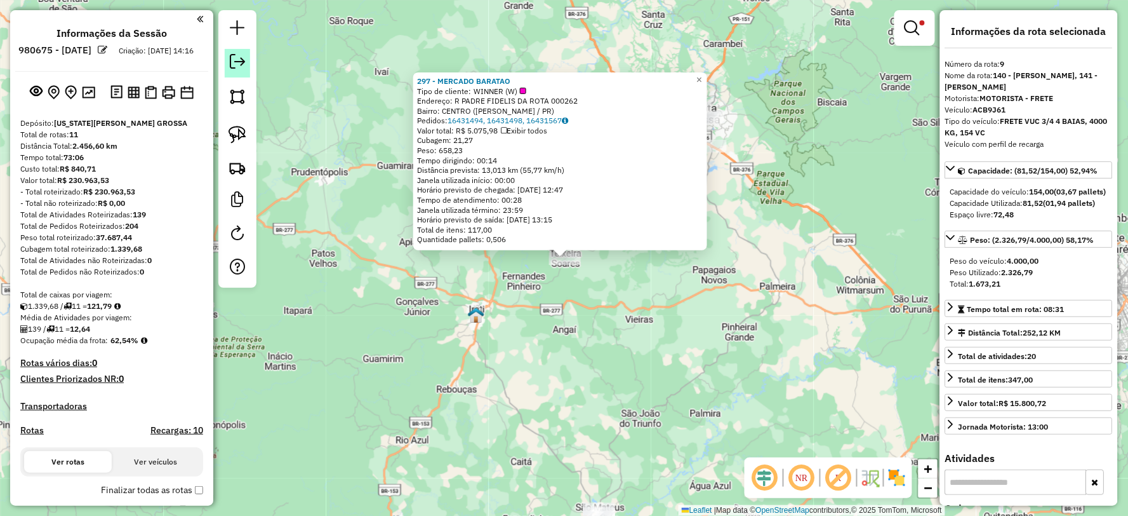
click at [245, 56] on link at bounding box center [237, 63] width 25 height 29
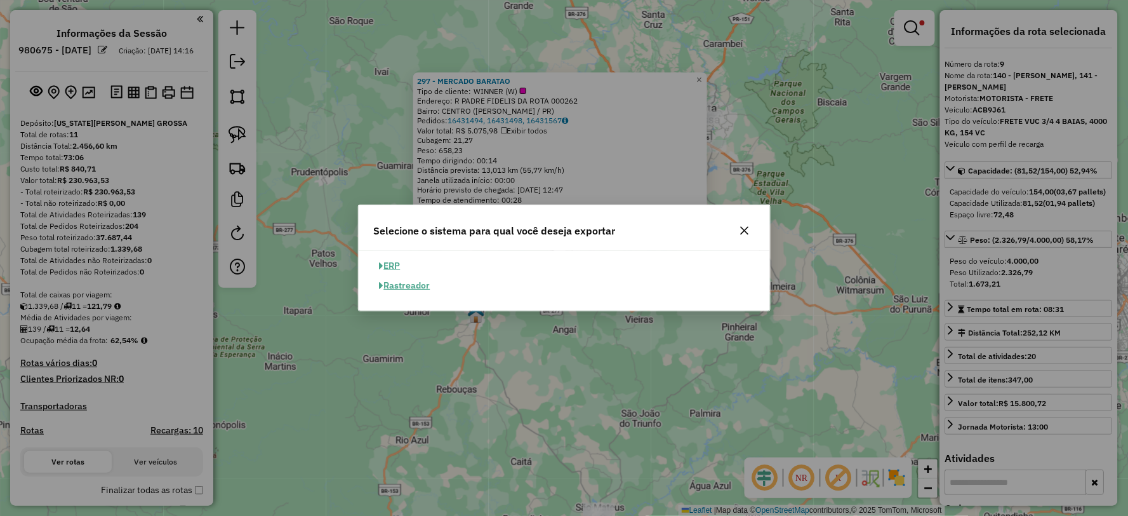
click at [394, 263] on button "ERP" at bounding box center [390, 266] width 32 height 20
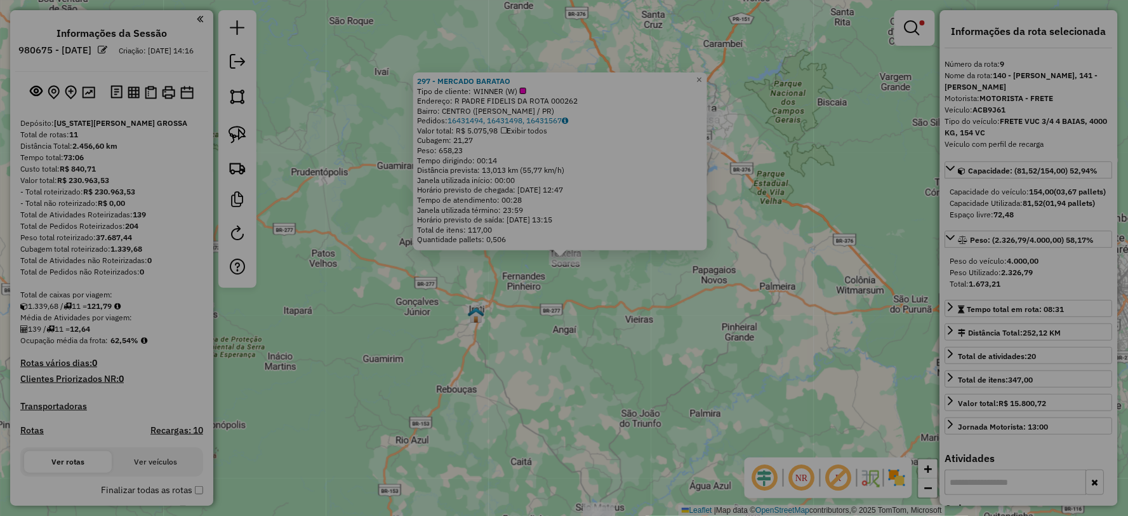
select select "**"
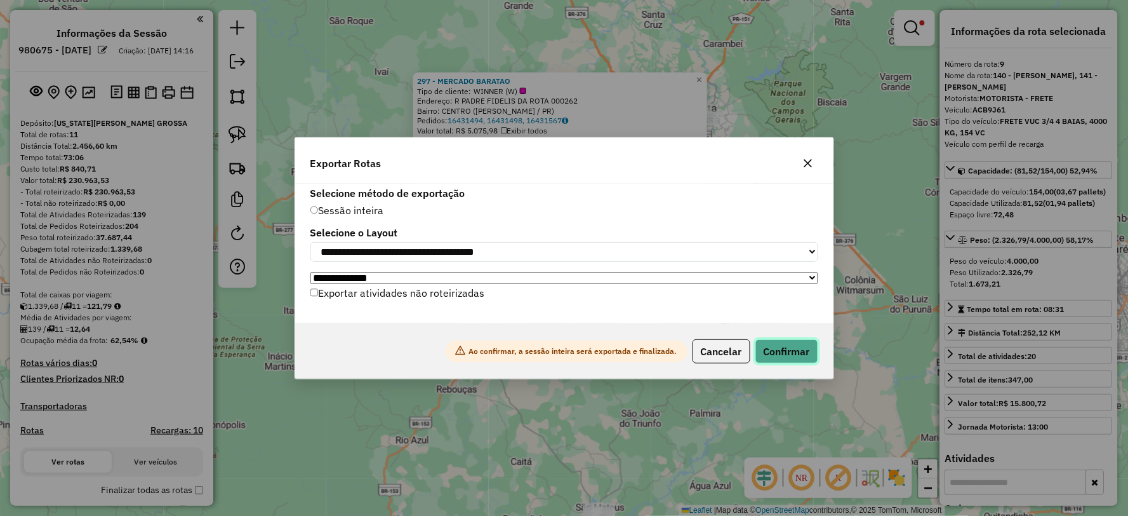
click at [790, 359] on button "Confirmar" at bounding box center [787, 351] width 63 height 24
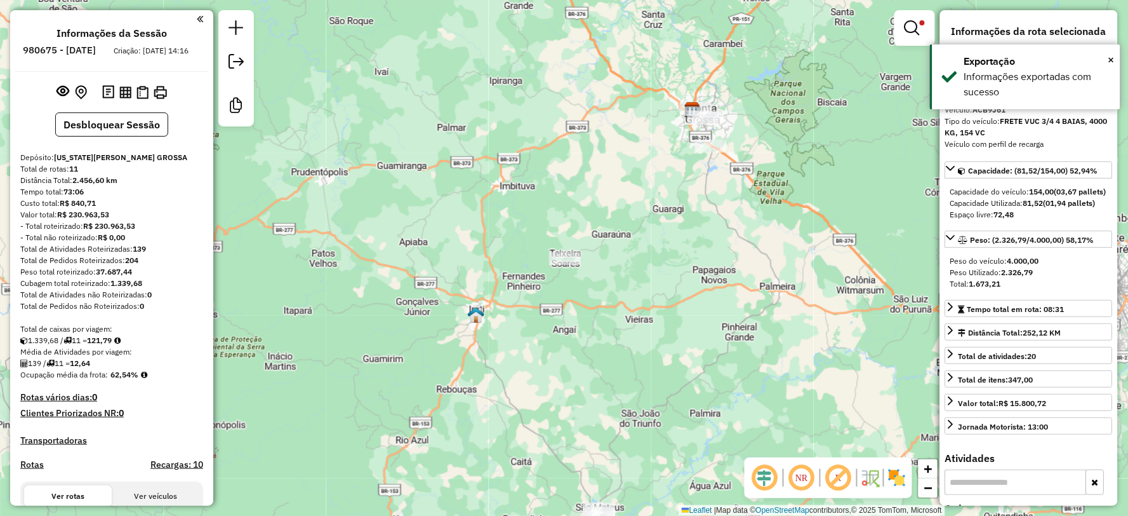
scroll to position [888, 0]
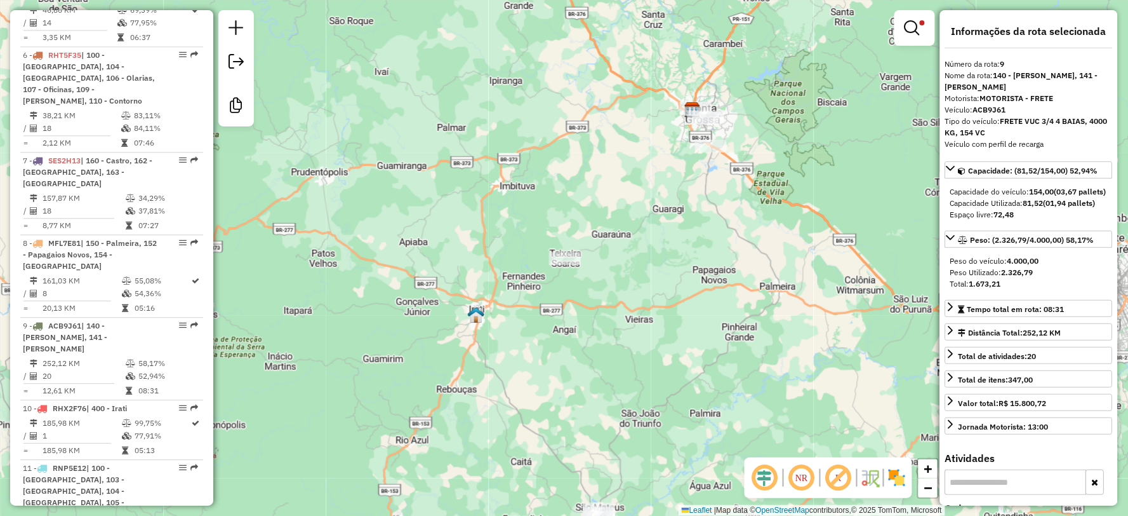
click at [549, 122] on div "Limpar filtros Janela de atendimento Grade de atendimento Capacidade Transporta…" at bounding box center [564, 258] width 1128 height 516
